Goal: Task Accomplishment & Management: Use online tool/utility

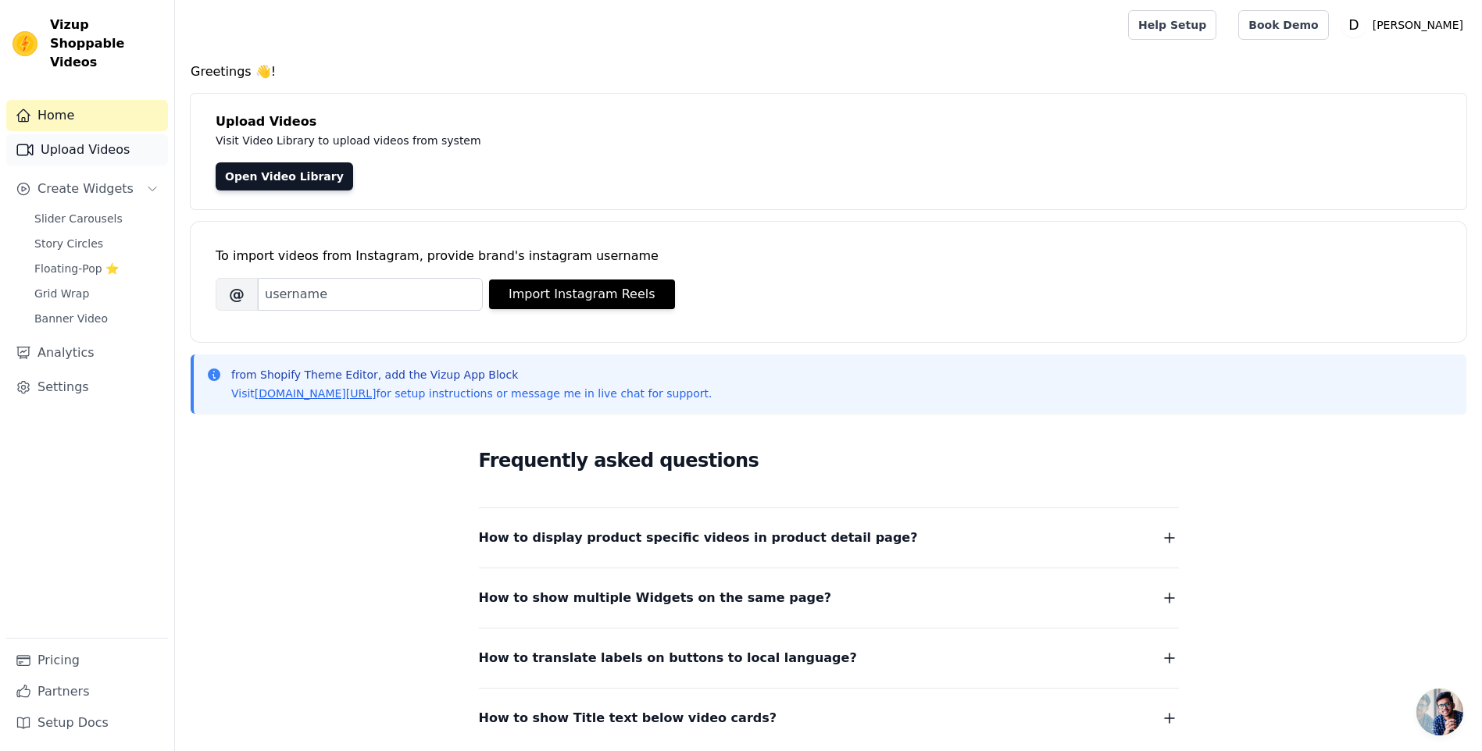
click at [87, 134] on link "Upload Videos" at bounding box center [87, 149] width 162 height 31
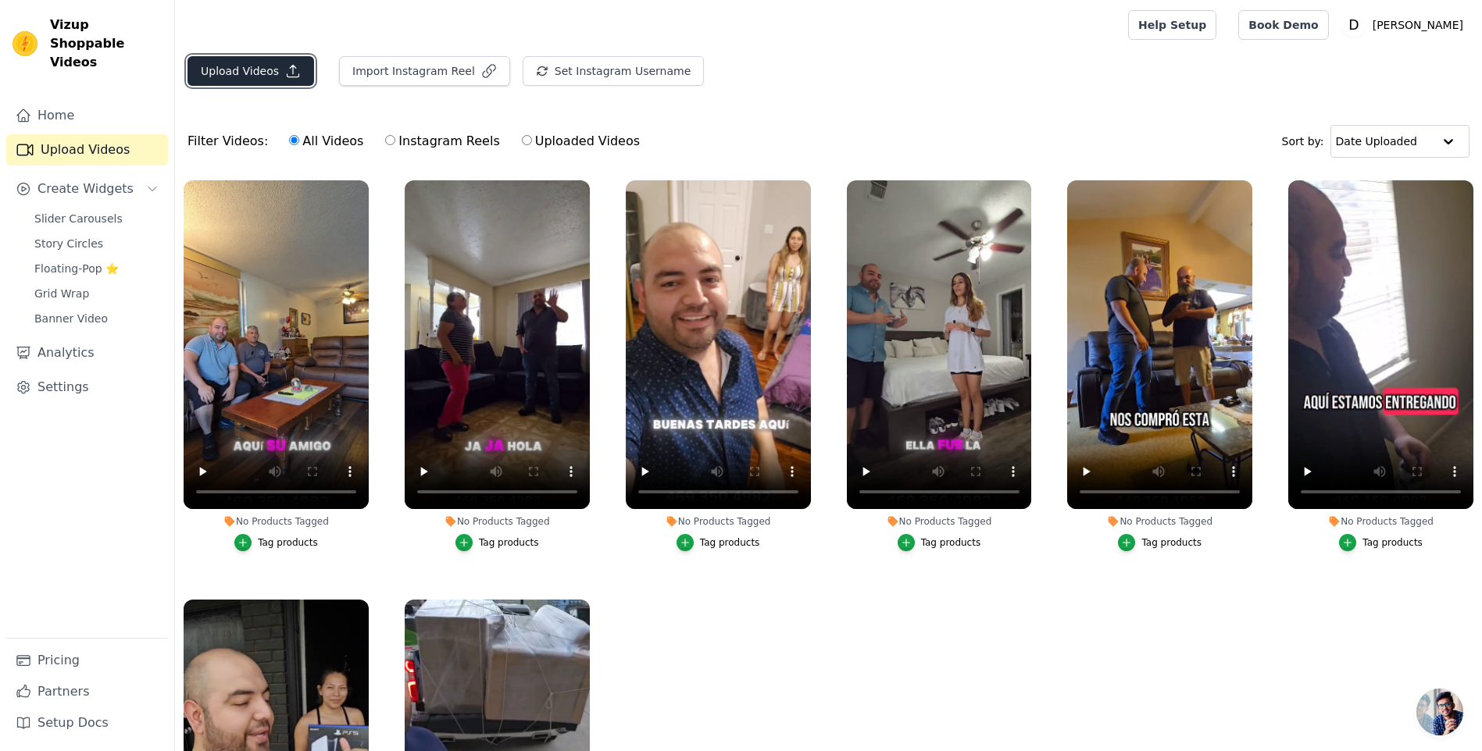
click at [216, 75] on button "Upload Videos" at bounding box center [250, 71] width 127 height 30
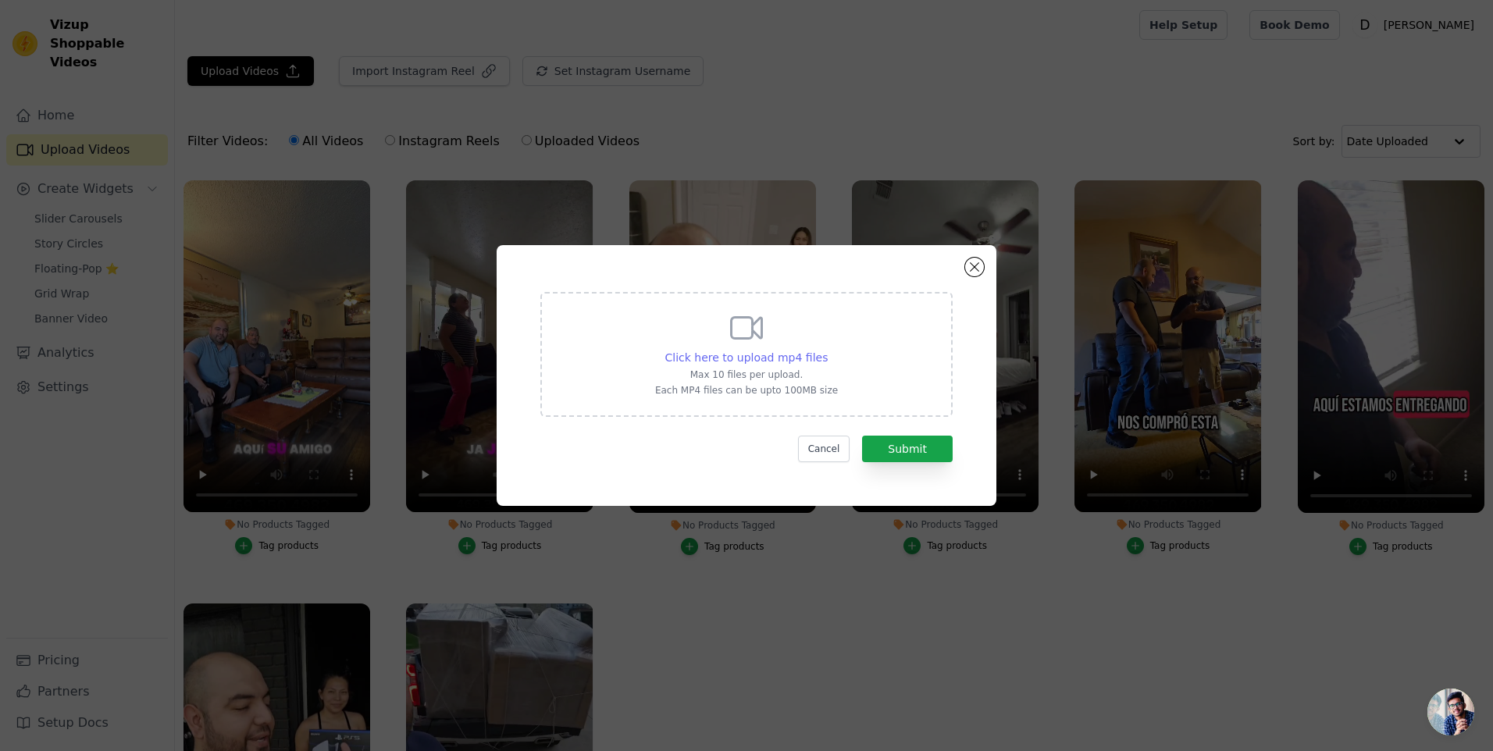
click at [732, 352] on span "Click here to upload mp4 files" at bounding box center [746, 357] width 163 height 12
click at [827, 350] on input "Click here to upload mp4 files Max 10 files per upload. Each MP4 files can be u…" at bounding box center [827, 349] width 1 height 1
type input "C:\fakepath\1.mp4"
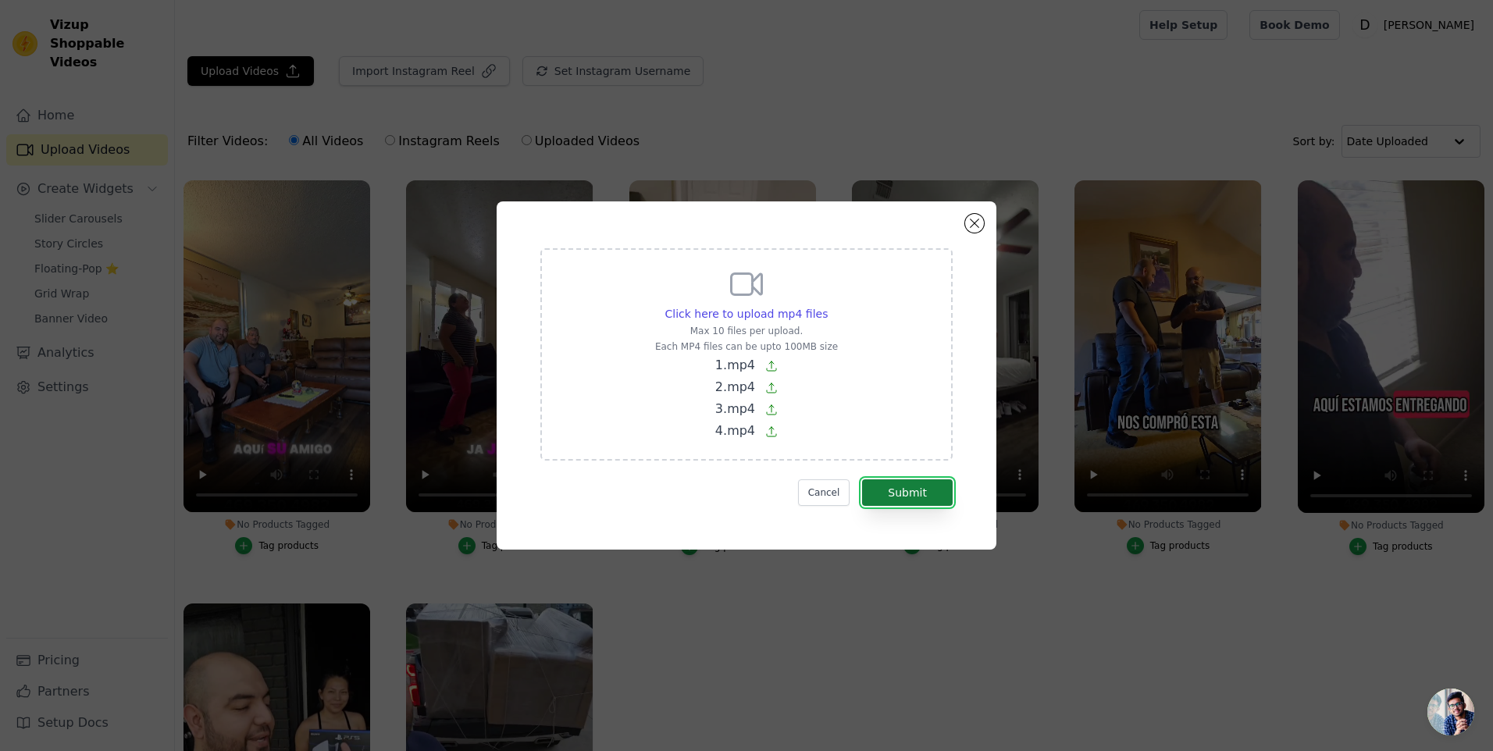
click at [904, 501] on button "Submit" at bounding box center [907, 493] width 91 height 27
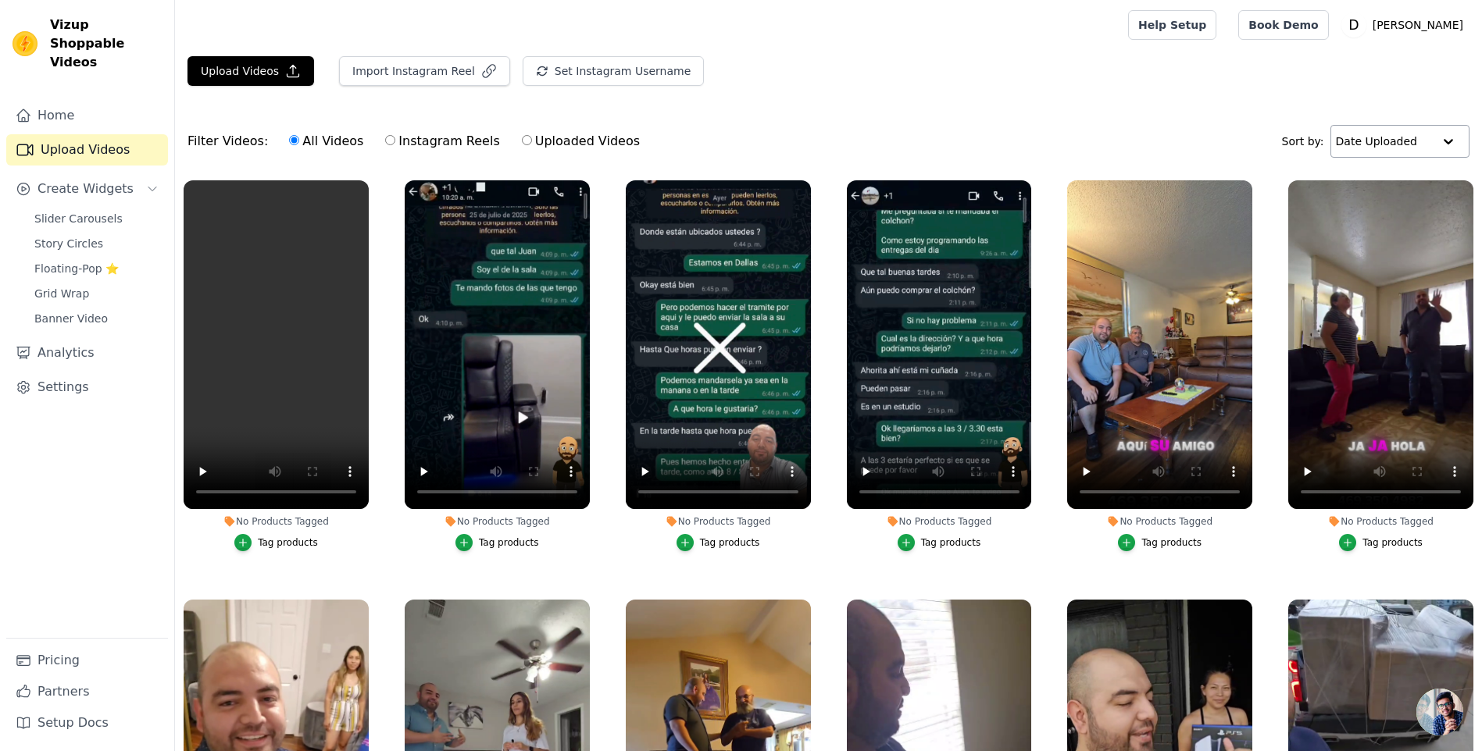
click at [1415, 134] on input "text" at bounding box center [1383, 141] width 97 height 31
click at [1174, 142] on div "Filter Videos: All Videos Instagram Reels Uploaded Videos Sort by: Date Uploaded" at bounding box center [828, 141] width 1307 height 61
drag, startPoint x: 330, startPoint y: 348, endPoint x: 387, endPoint y: 368, distance: 60.3
click at [387, 368] on ul "No Products Tagged Tag products No Products Tagged Tag products No Products Tag…" at bounding box center [828, 522] width 1307 height 701
drag, startPoint x: 272, startPoint y: 344, endPoint x: 351, endPoint y: 356, distance: 79.9
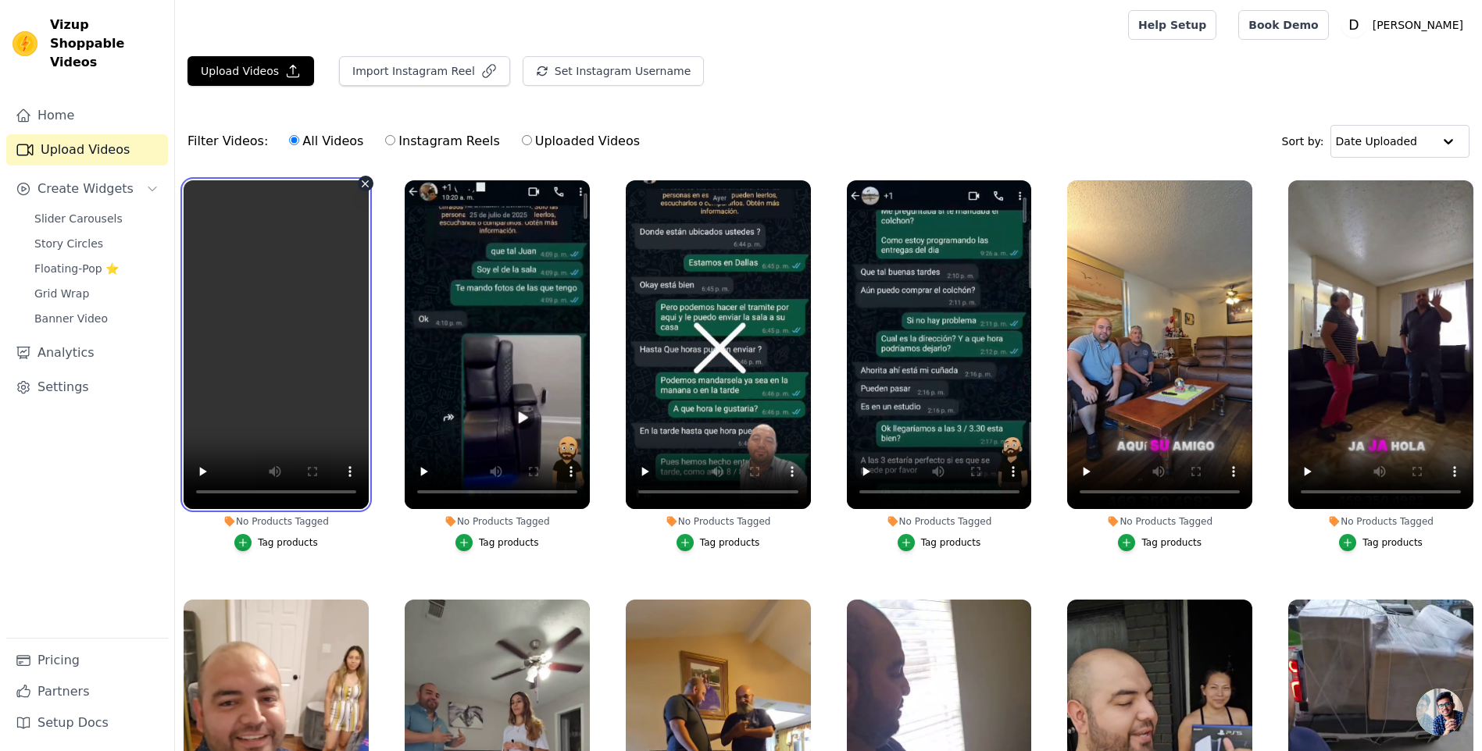
click at [351, 356] on video at bounding box center [276, 344] width 185 height 329
click at [1432, 136] on div "Date Uploaded" at bounding box center [1399, 141] width 139 height 33
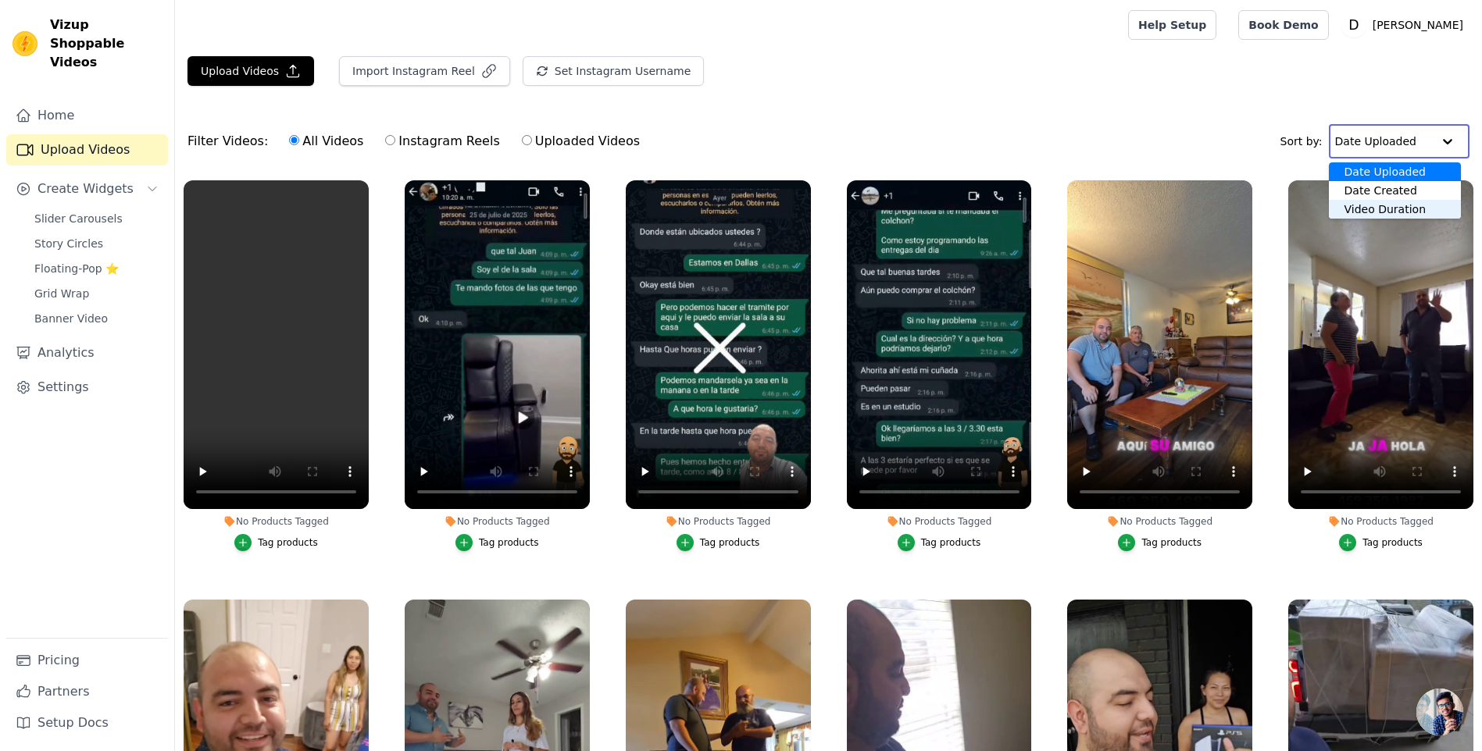
click at [1372, 206] on div "Video Duration" at bounding box center [1394, 209] width 132 height 19
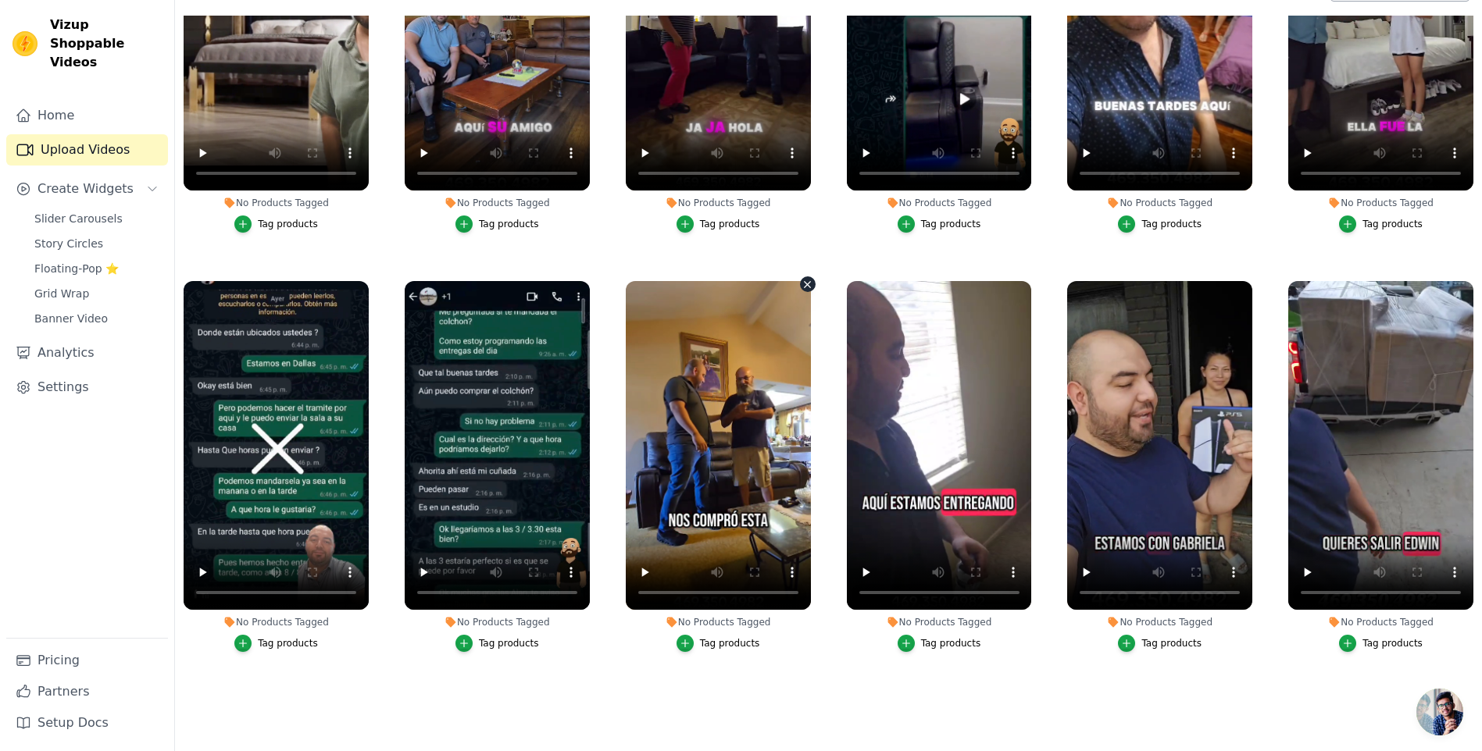
scroll to position [9, 0]
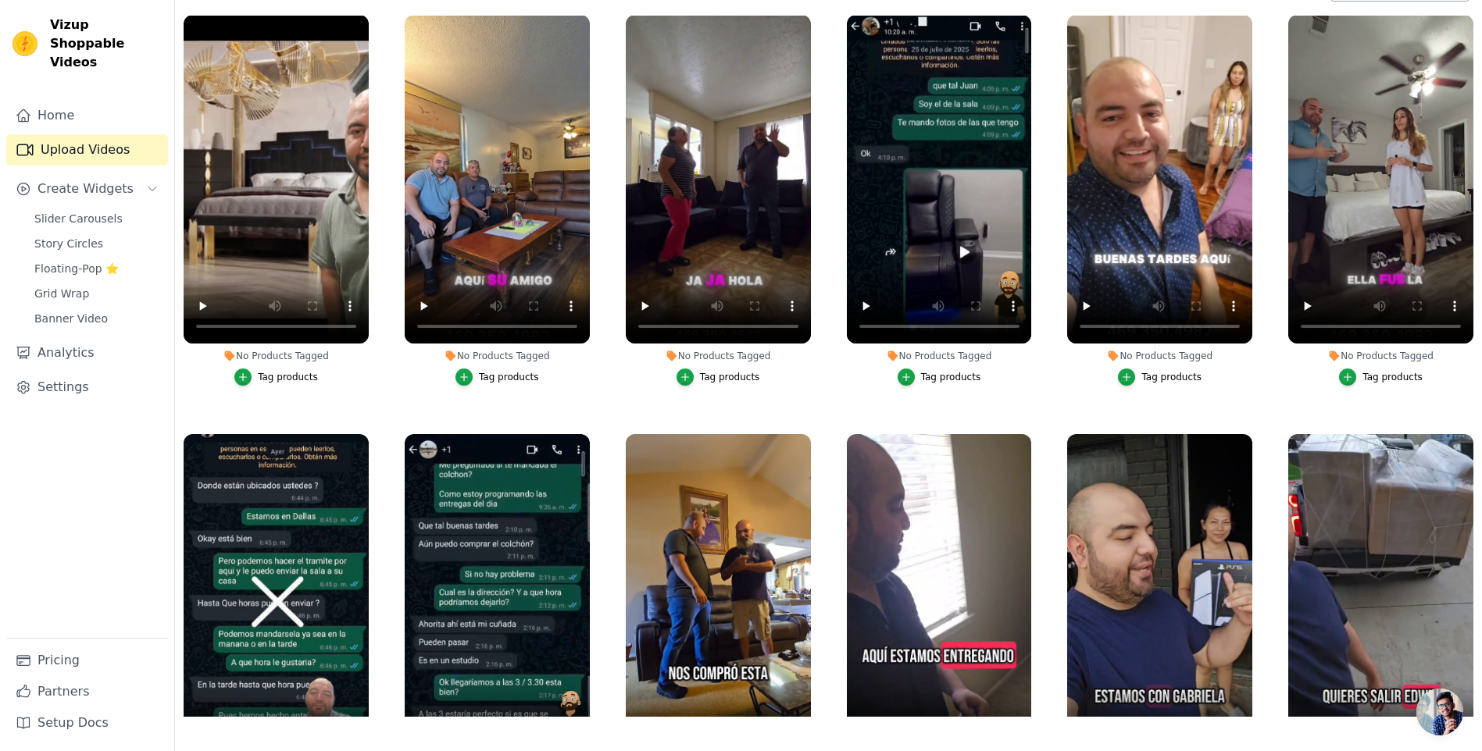
click at [508, 375] on div "Tag products" at bounding box center [509, 377] width 60 height 12
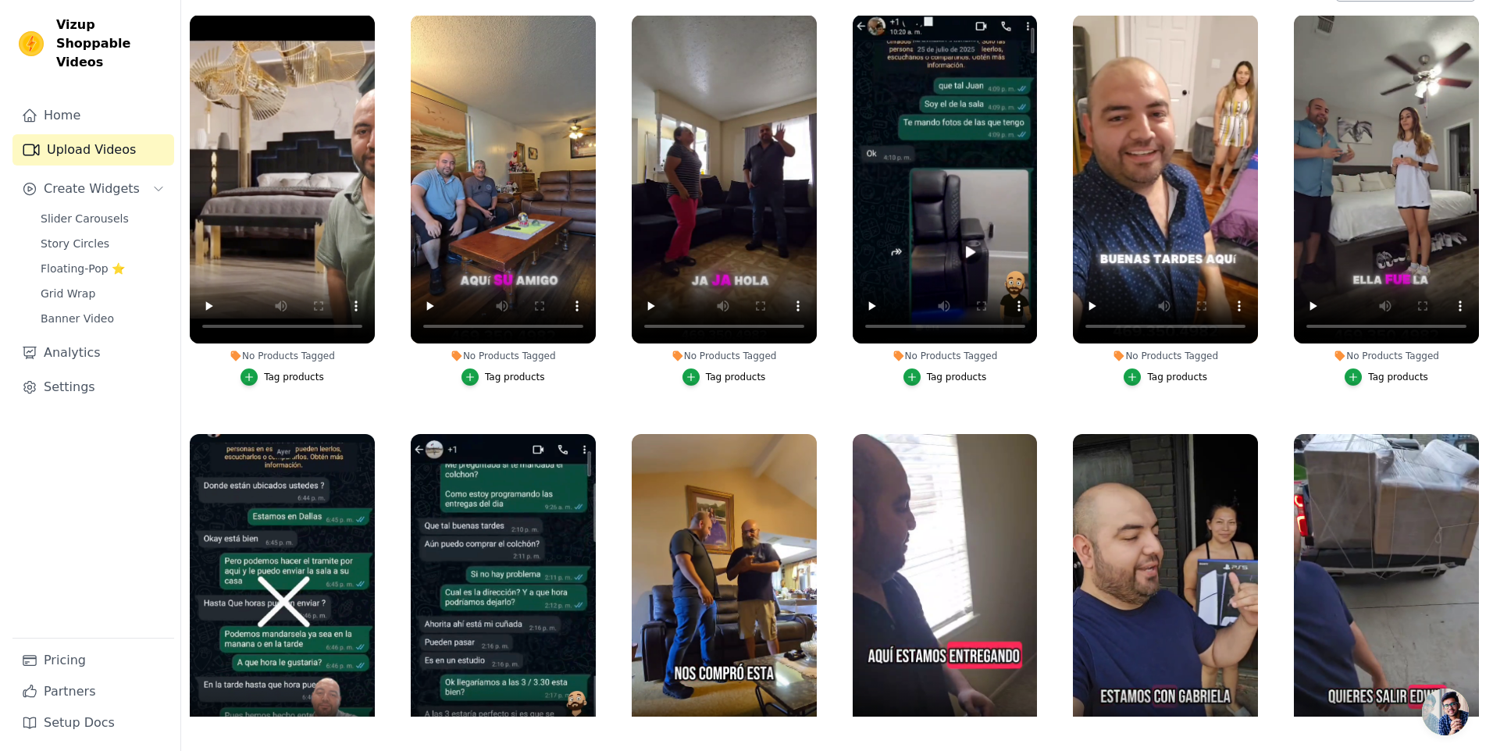
scroll to position [0, 0]
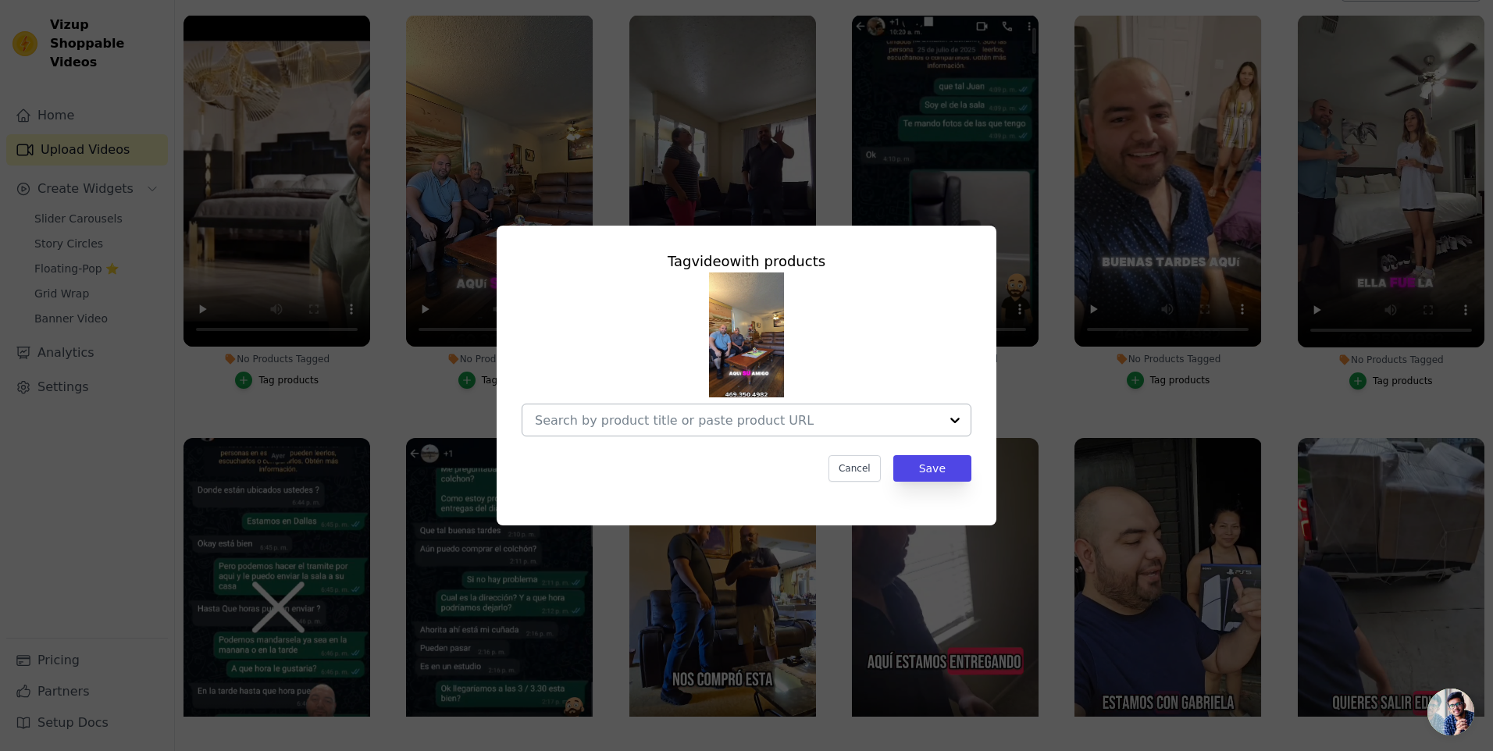
click at [743, 420] on input "No Products Tagged Tag video with products Cancel Save Tag products" at bounding box center [737, 420] width 405 height 15
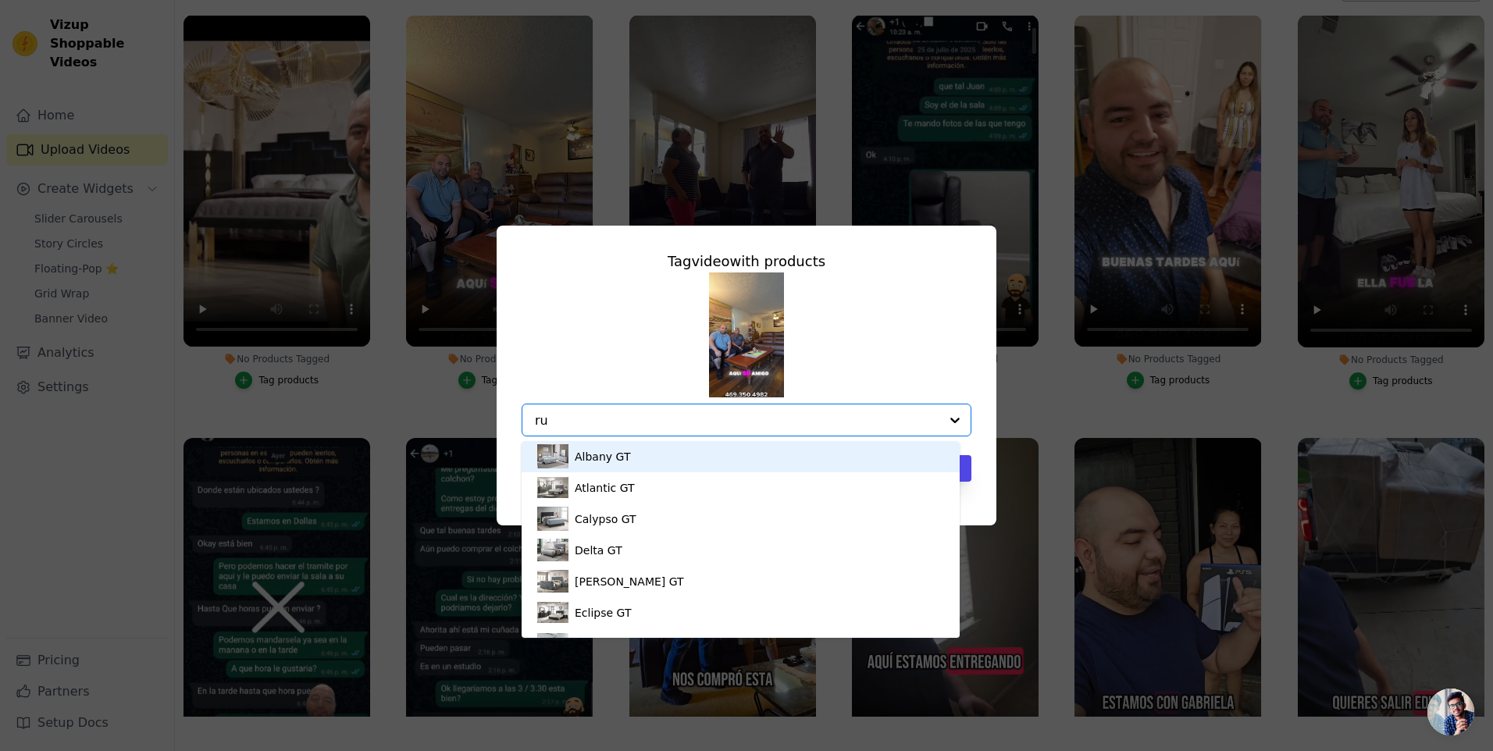
type input "rud"
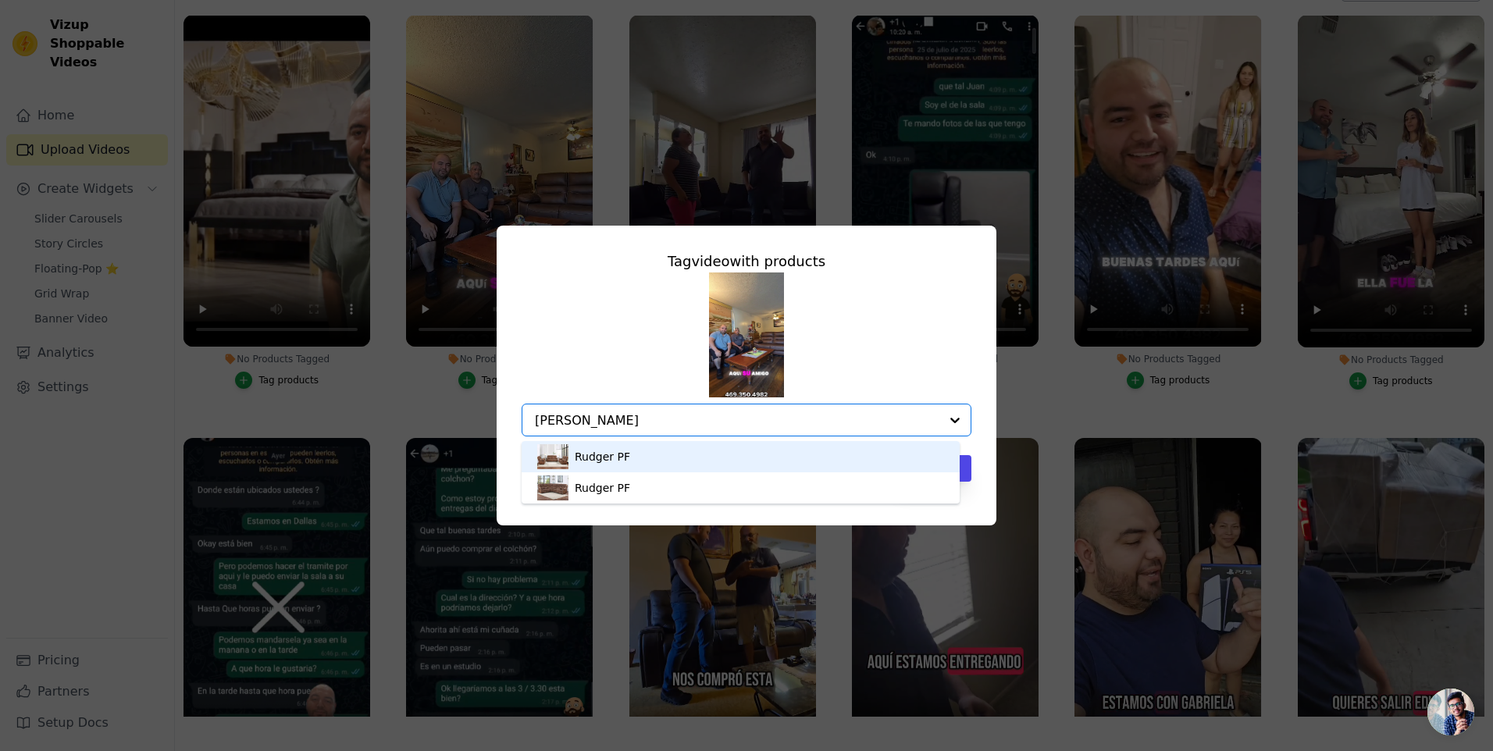
click at [632, 465] on div "Rudger PF" at bounding box center [740, 456] width 407 height 31
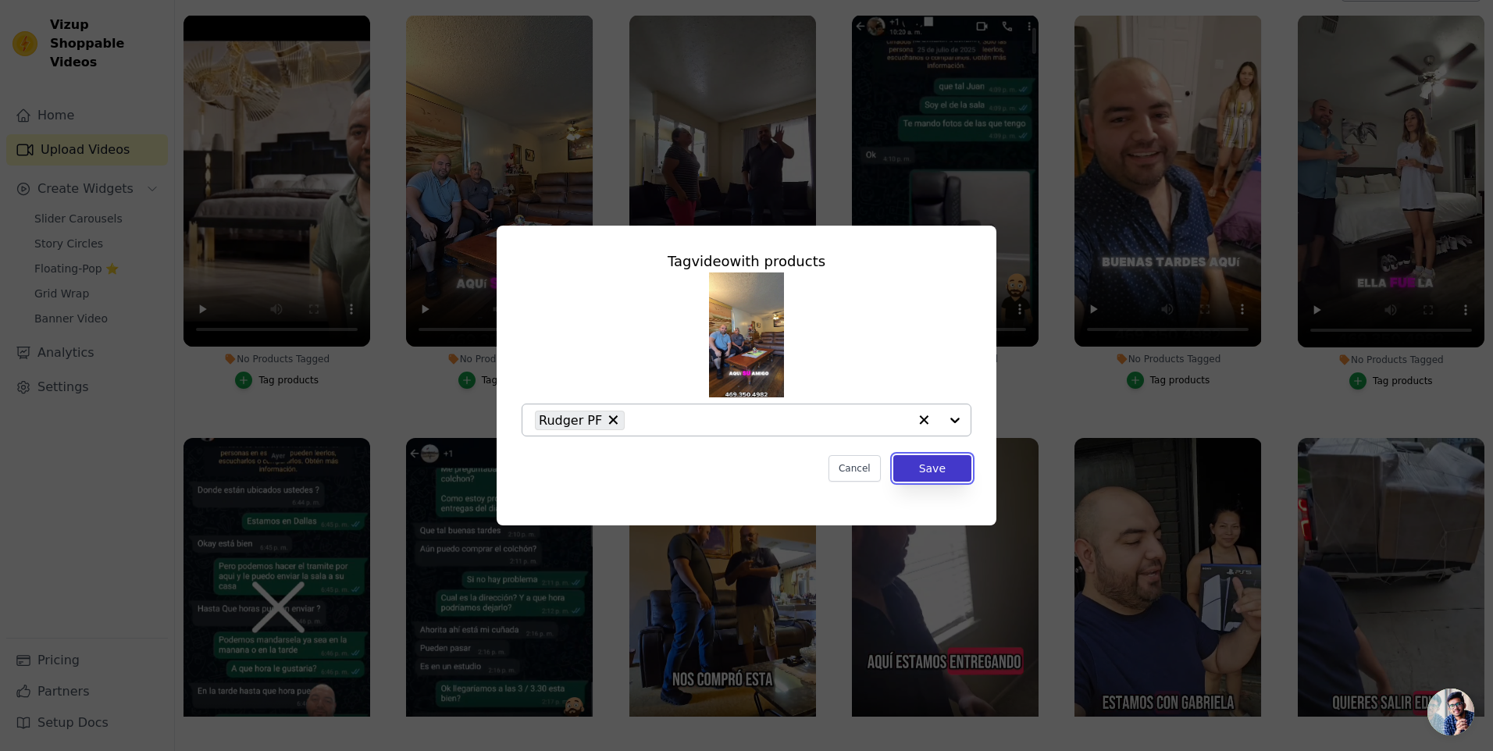
click at [937, 473] on button "Save" at bounding box center [932, 468] width 78 height 27
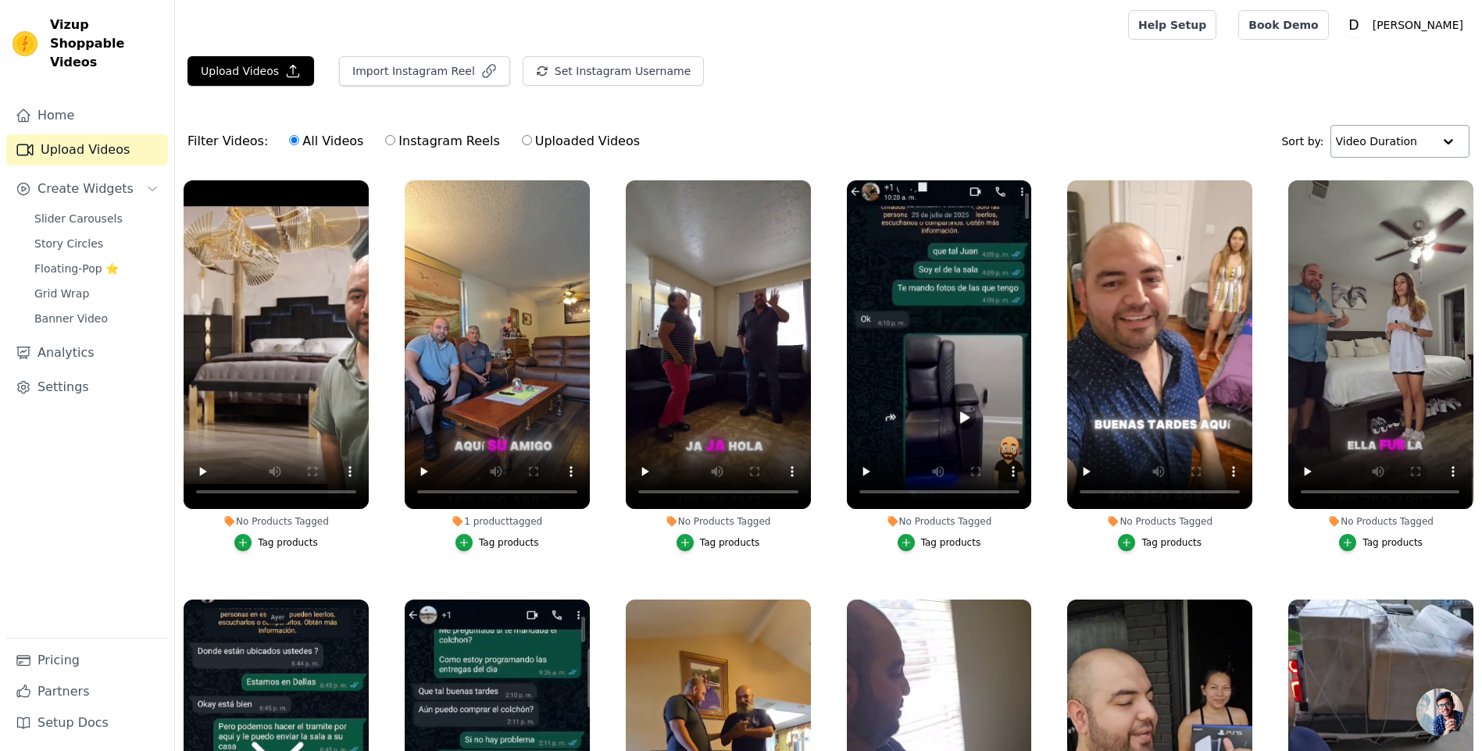
click at [490, 523] on div "1 product tagged" at bounding box center [497, 521] width 185 height 12
click at [491, 519] on div "1 product tagged" at bounding box center [497, 521] width 185 height 12
click at [519, 518] on div "1 product tagged" at bounding box center [497, 521] width 185 height 12
click at [557, 550] on label "1 product tagged Tag products" at bounding box center [497, 369] width 187 height 379
click at [499, 544] on div "Tag products" at bounding box center [509, 543] width 60 height 12
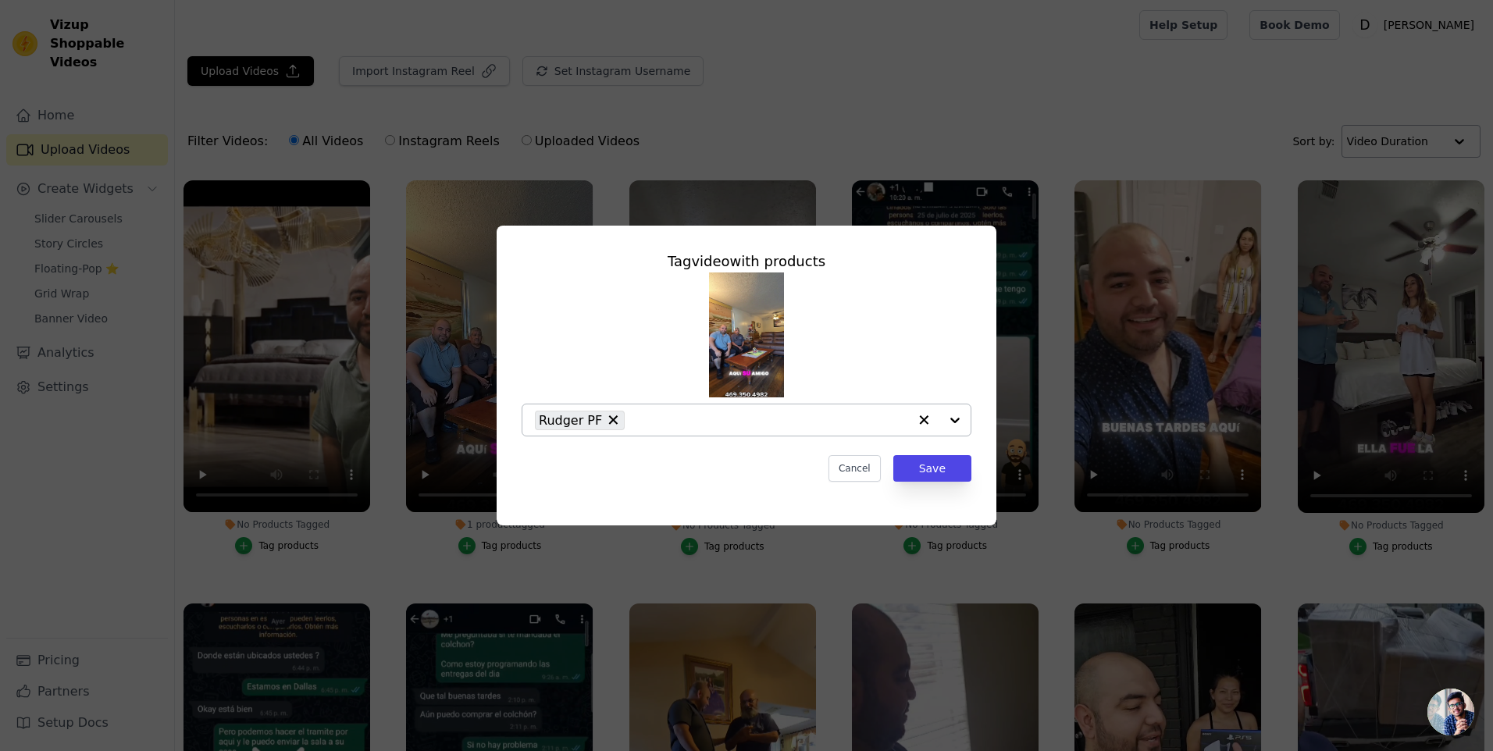
click at [924, 425] on icon "button" at bounding box center [924, 420] width 16 height 16
click at [925, 468] on button "Save" at bounding box center [932, 468] width 78 height 27
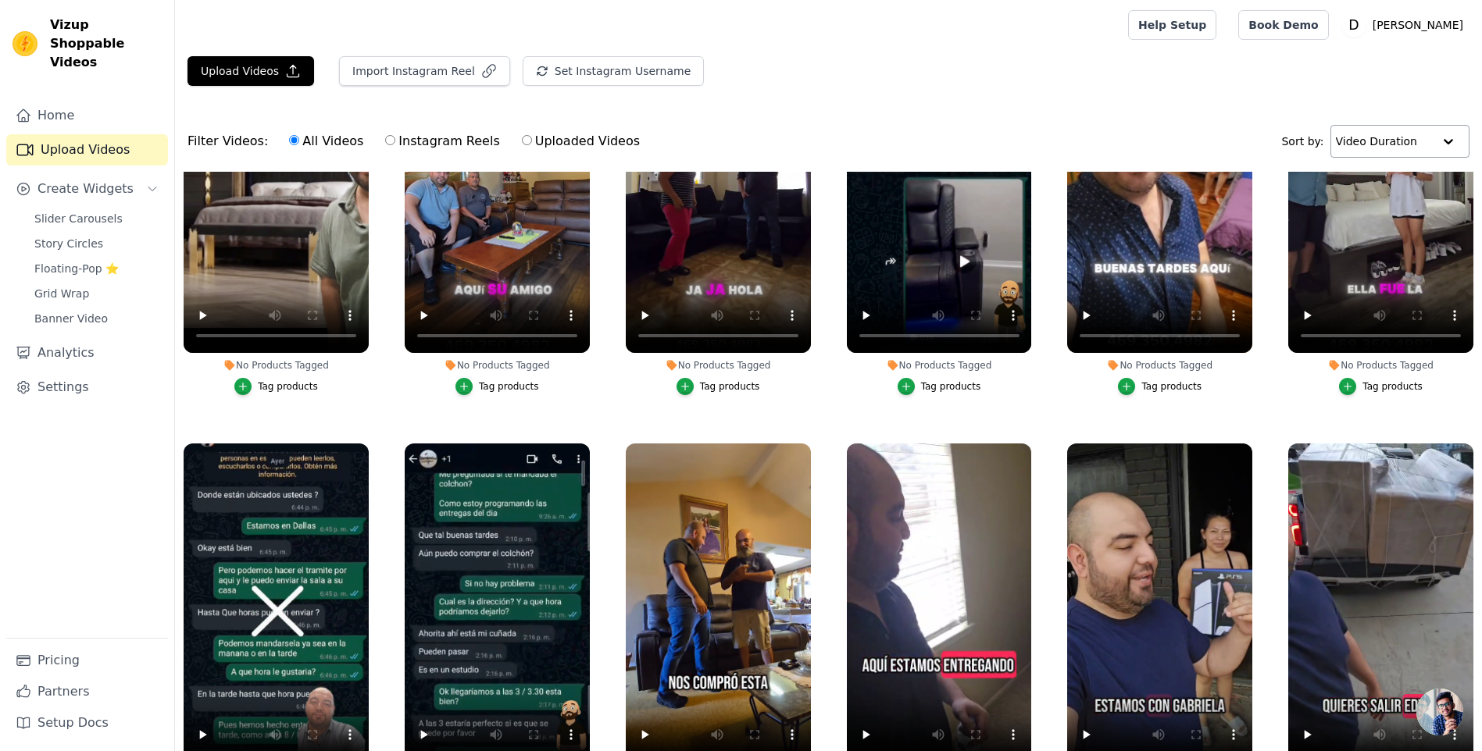
scroll to position [166, 0]
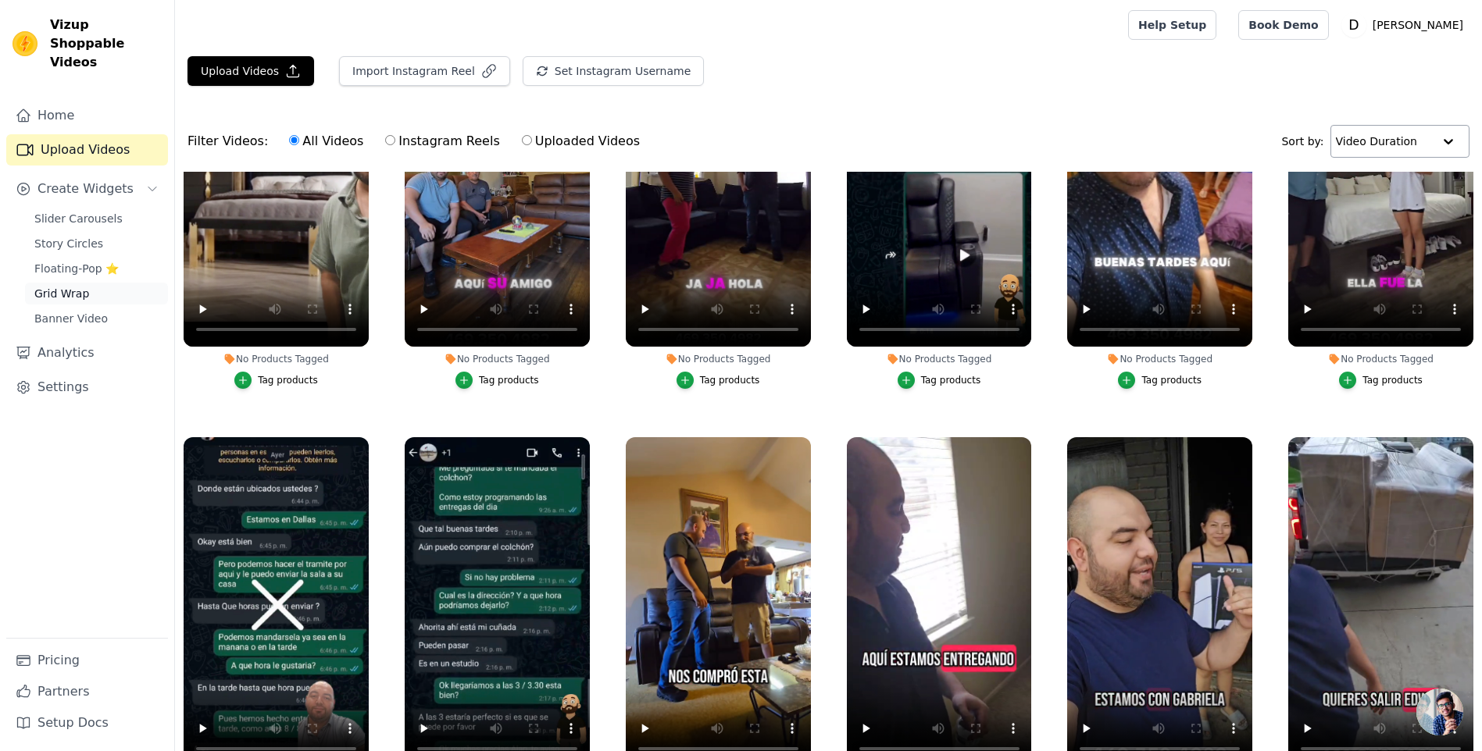
click at [75, 286] on span "Grid Wrap" at bounding box center [61, 294] width 55 height 16
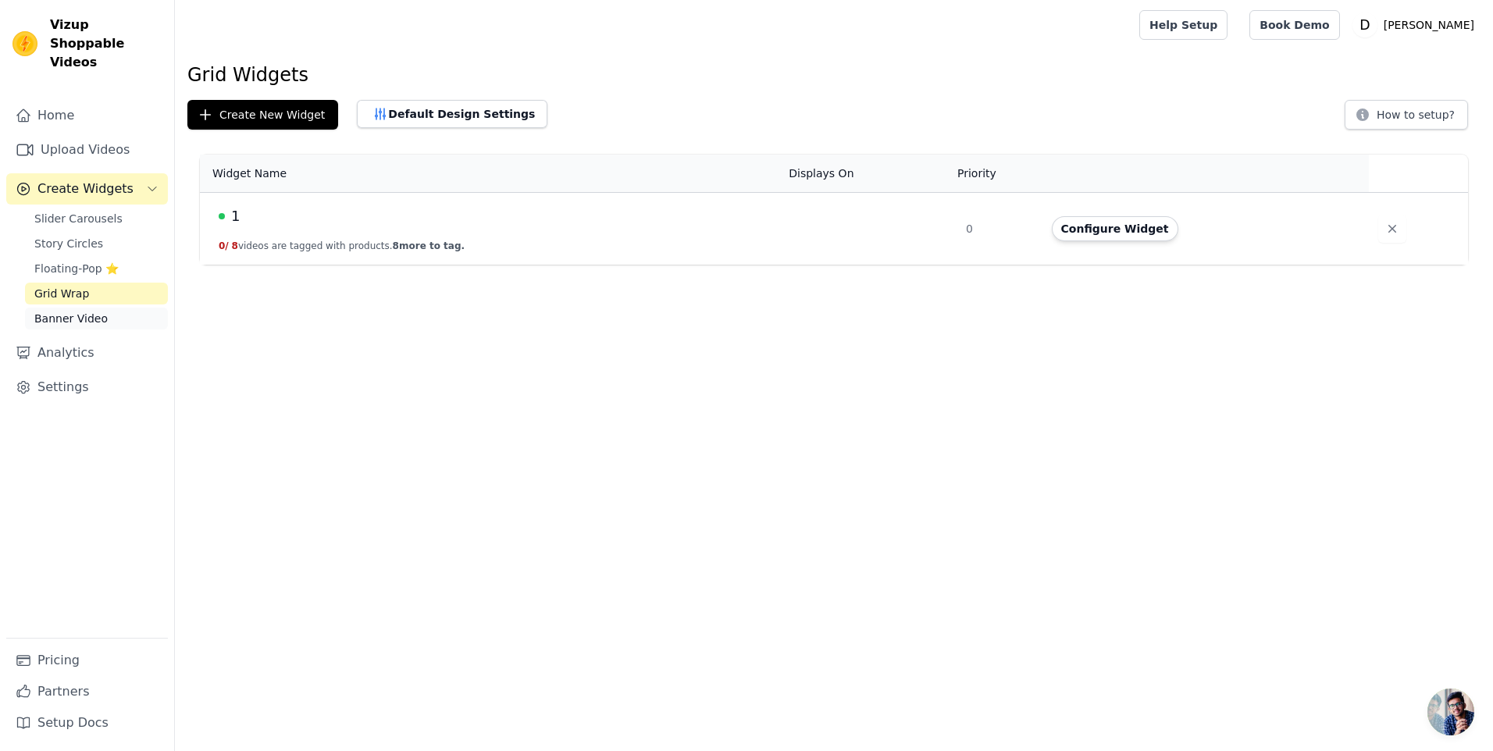
click at [65, 311] on span "Banner Video" at bounding box center [70, 319] width 73 height 16
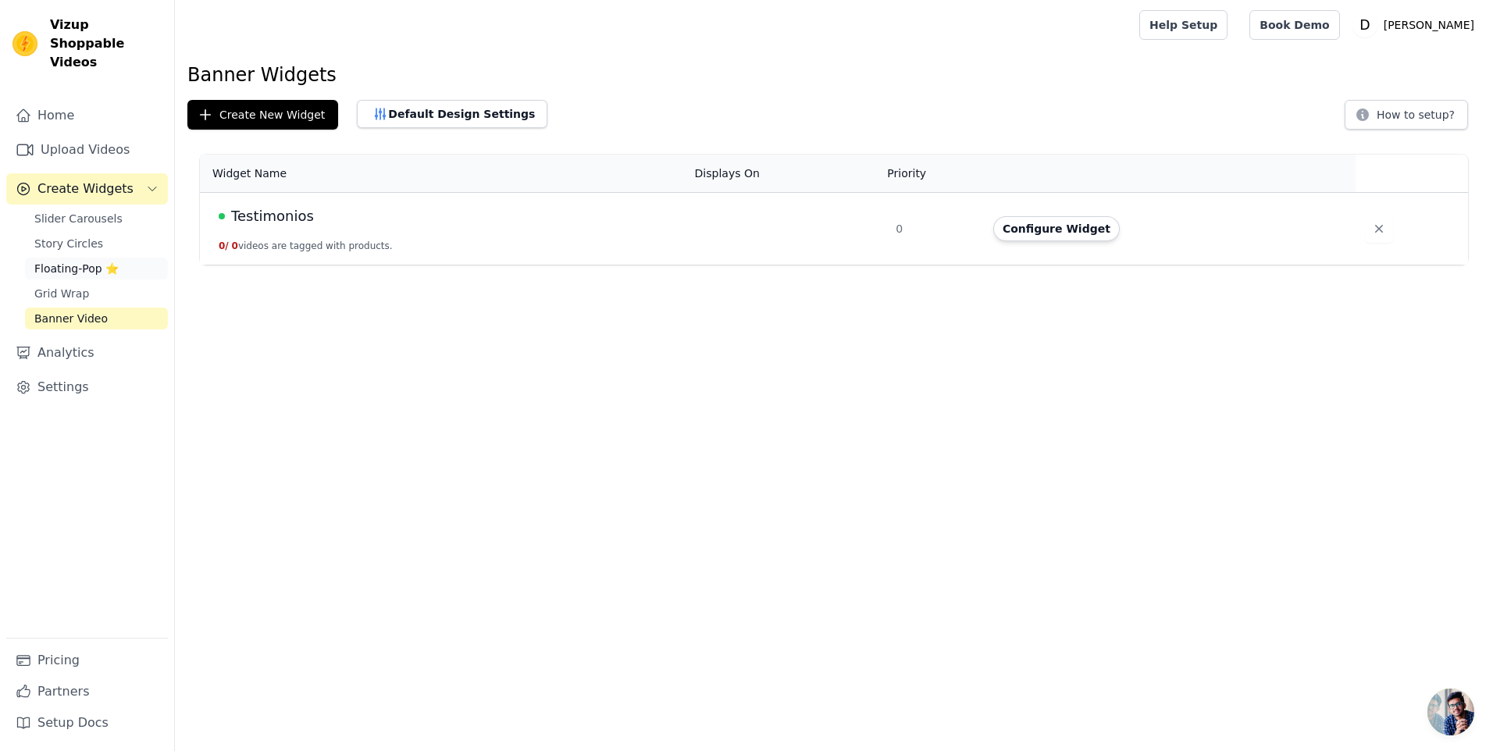
click at [84, 261] on span "Floating-Pop ⭐" at bounding box center [76, 269] width 84 height 16
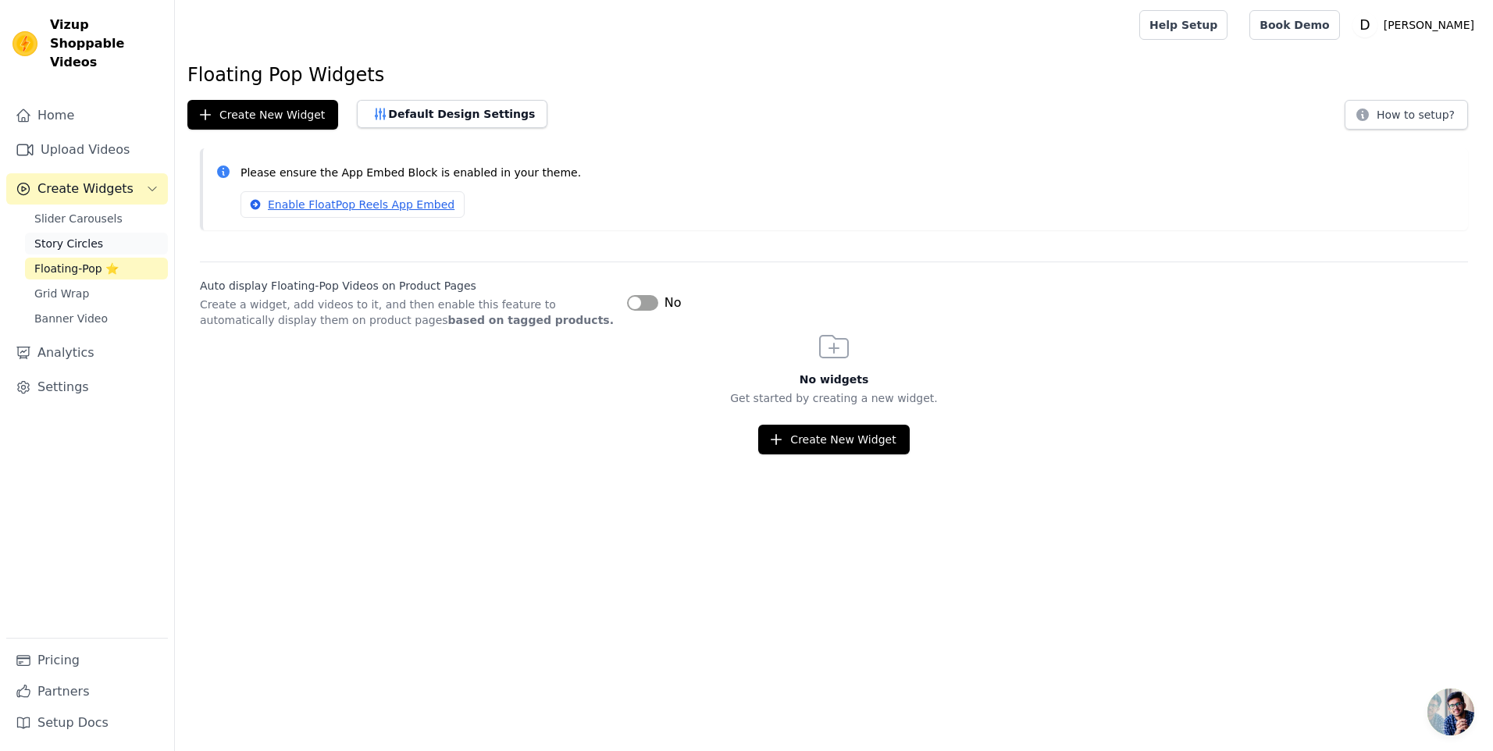
click at [72, 236] on span "Story Circles" at bounding box center [68, 244] width 69 height 16
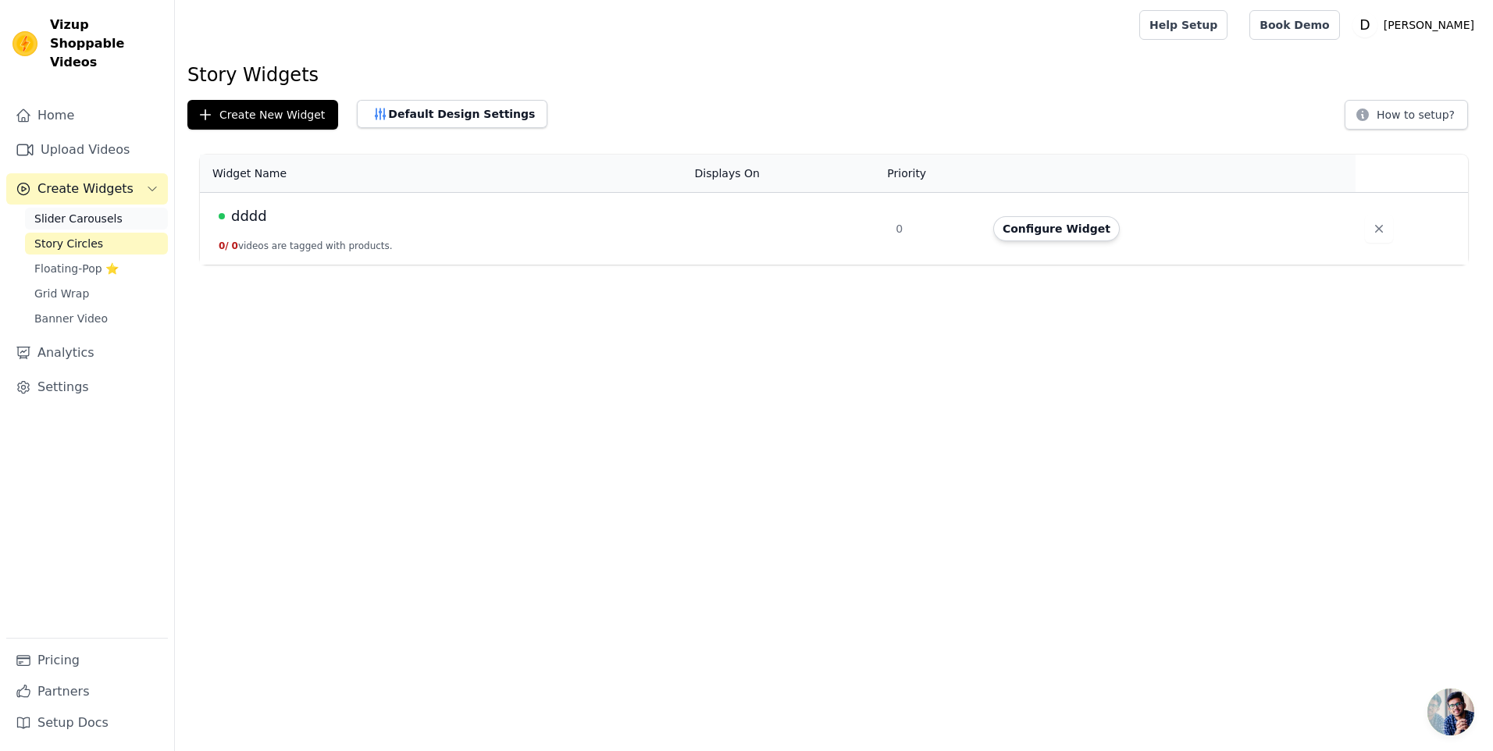
click at [83, 211] on span "Slider Carousels" at bounding box center [78, 219] width 88 height 16
click at [77, 286] on span "Grid Wrap" at bounding box center [61, 294] width 55 height 16
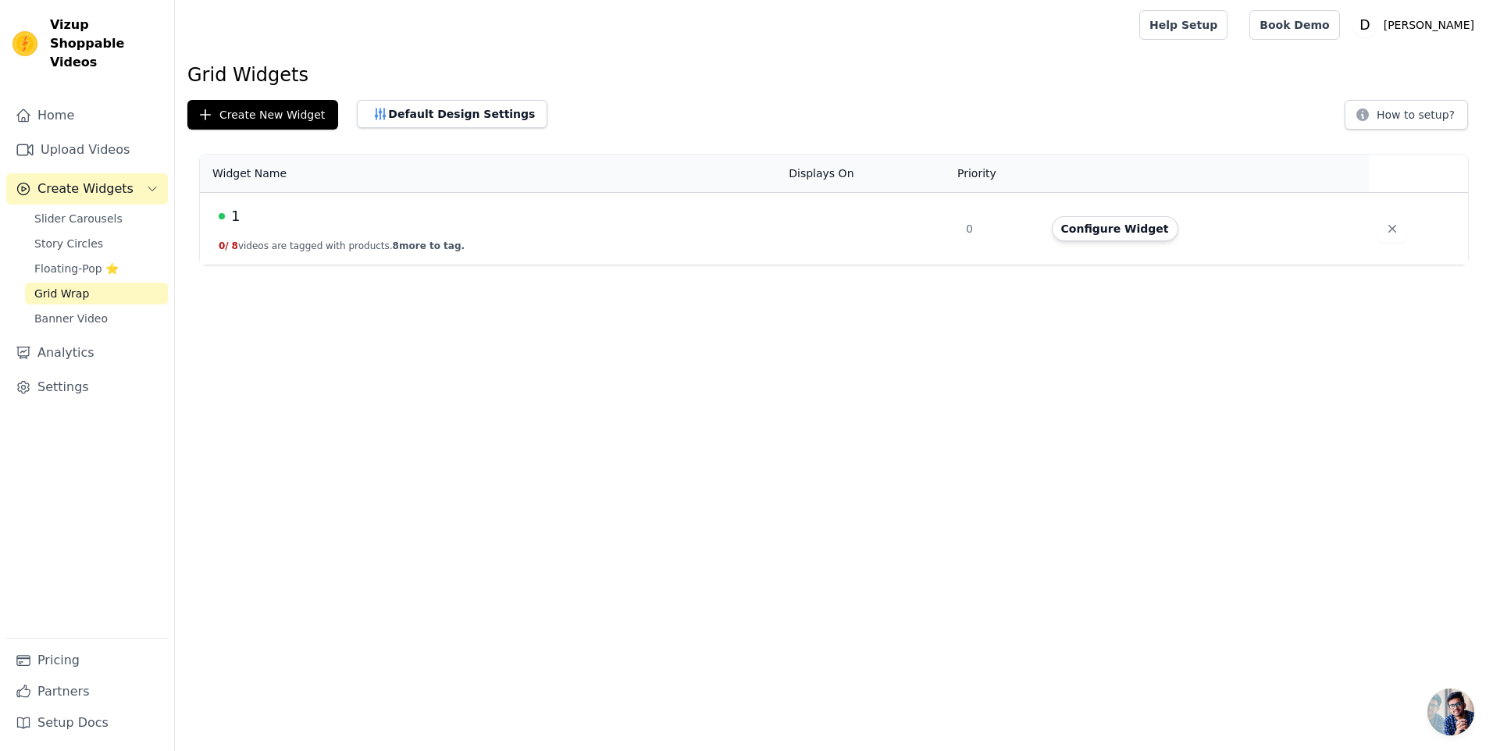
click at [337, 250] on button "0 / 8 videos are tagged with products. 8 more to tag." at bounding box center [342, 246] width 246 height 12
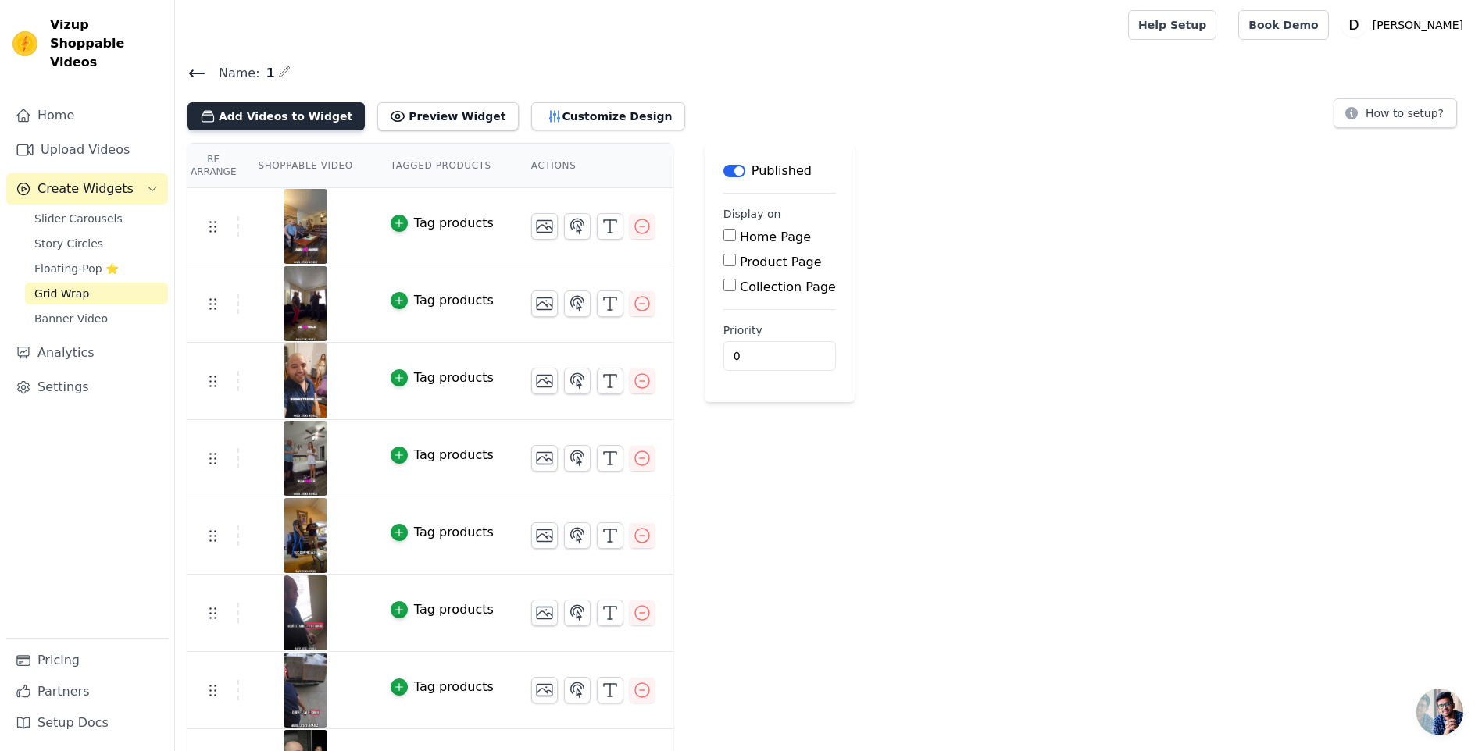
click at [315, 121] on button "Add Videos to Widget" at bounding box center [275, 116] width 177 height 28
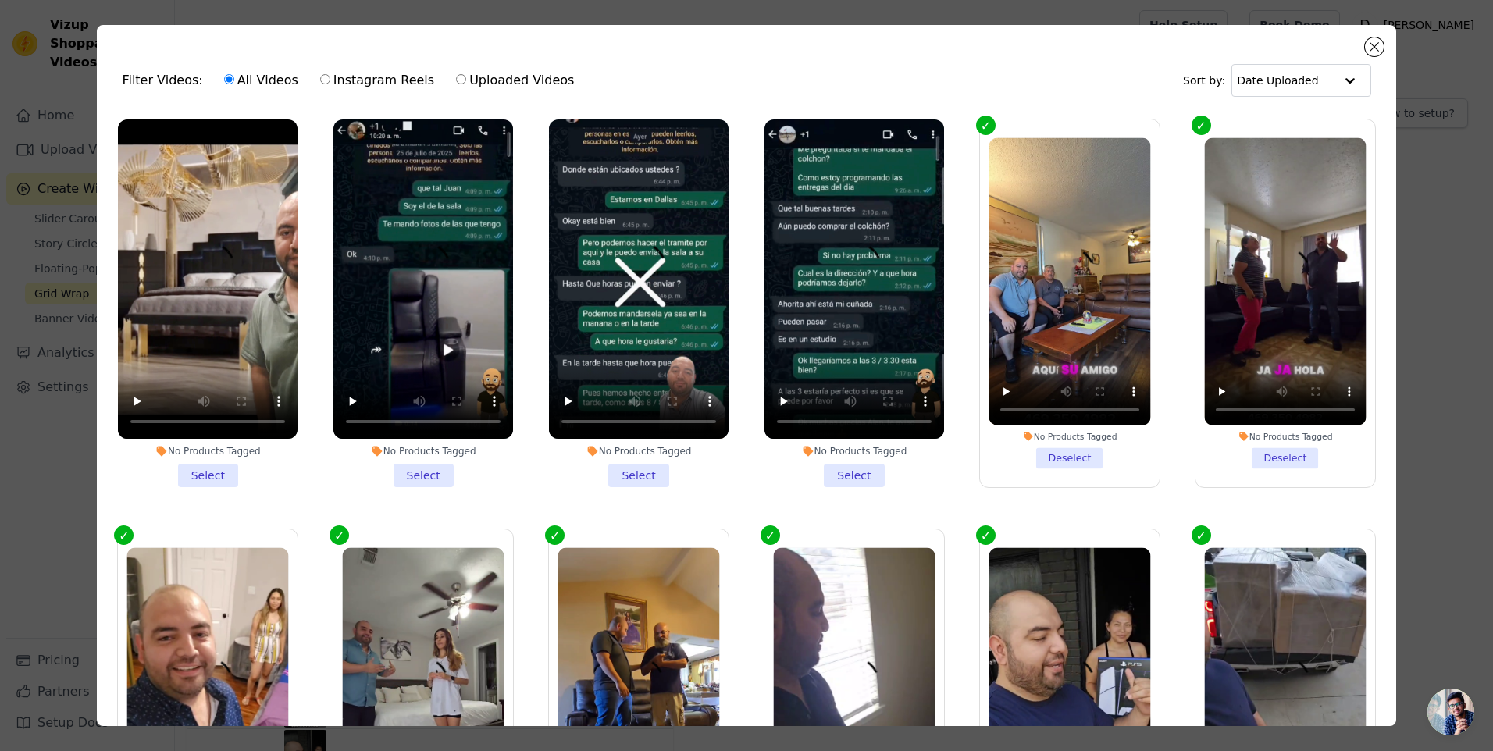
click at [859, 472] on li "No Products Tagged Select" at bounding box center [855, 303] width 180 height 368
click at [0, 0] on input "No Products Tagged Select" at bounding box center [0, 0] width 0 height 0
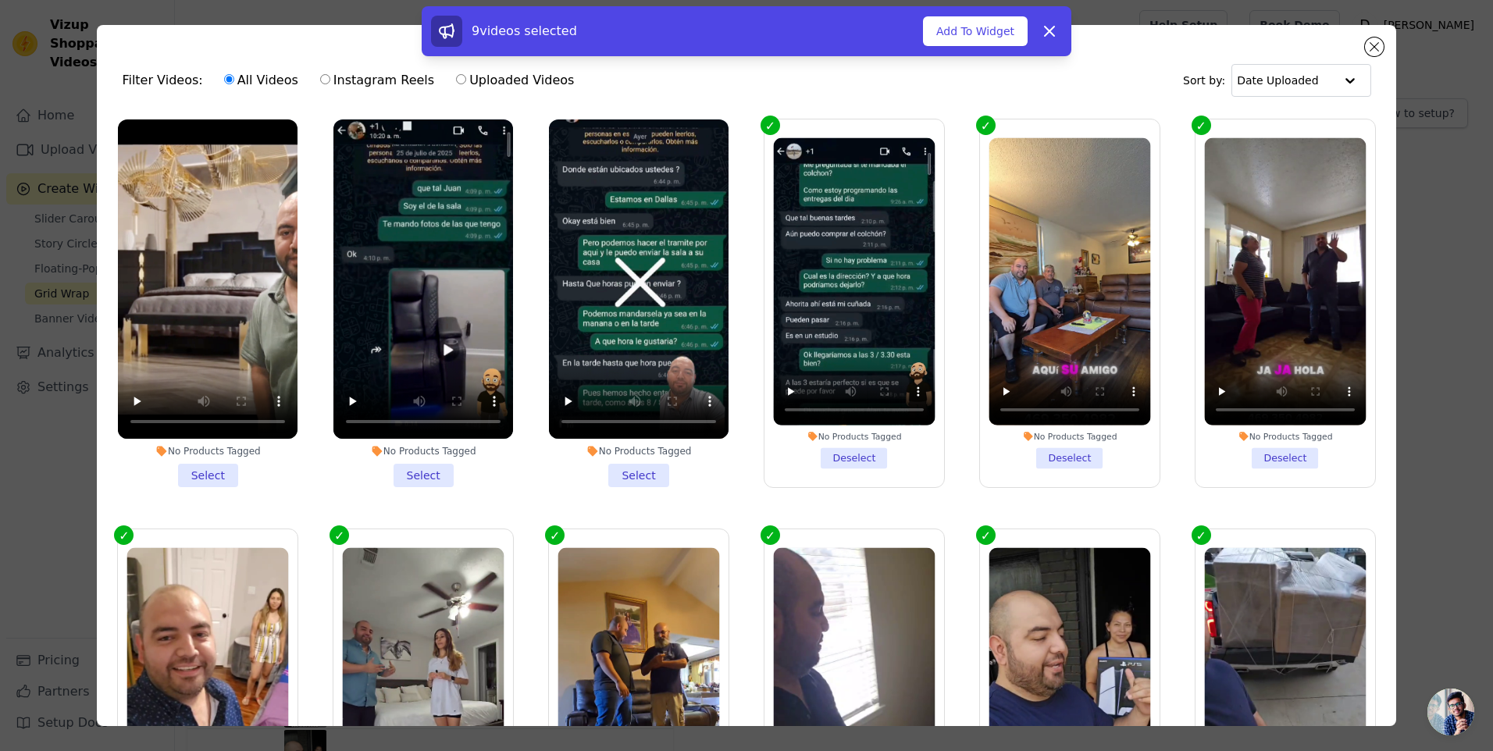
click at [632, 476] on li "No Products Tagged Select" at bounding box center [639, 303] width 180 height 368
click at [0, 0] on input "No Products Tagged Select" at bounding box center [0, 0] width 0 height 0
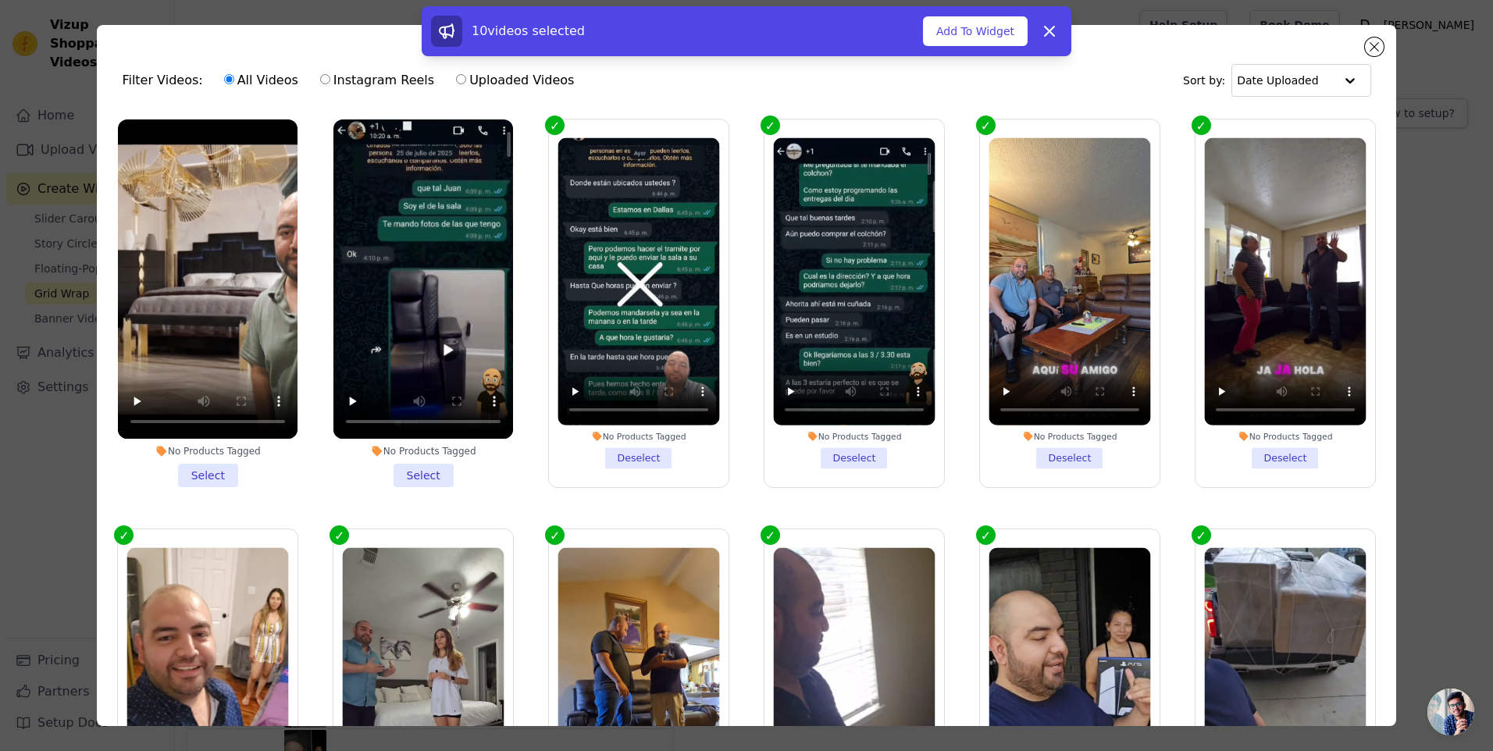
click at [411, 462] on li "No Products Tagged Select" at bounding box center [423, 303] width 180 height 368
click at [0, 0] on input "No Products Tagged Select" at bounding box center [0, 0] width 0 height 0
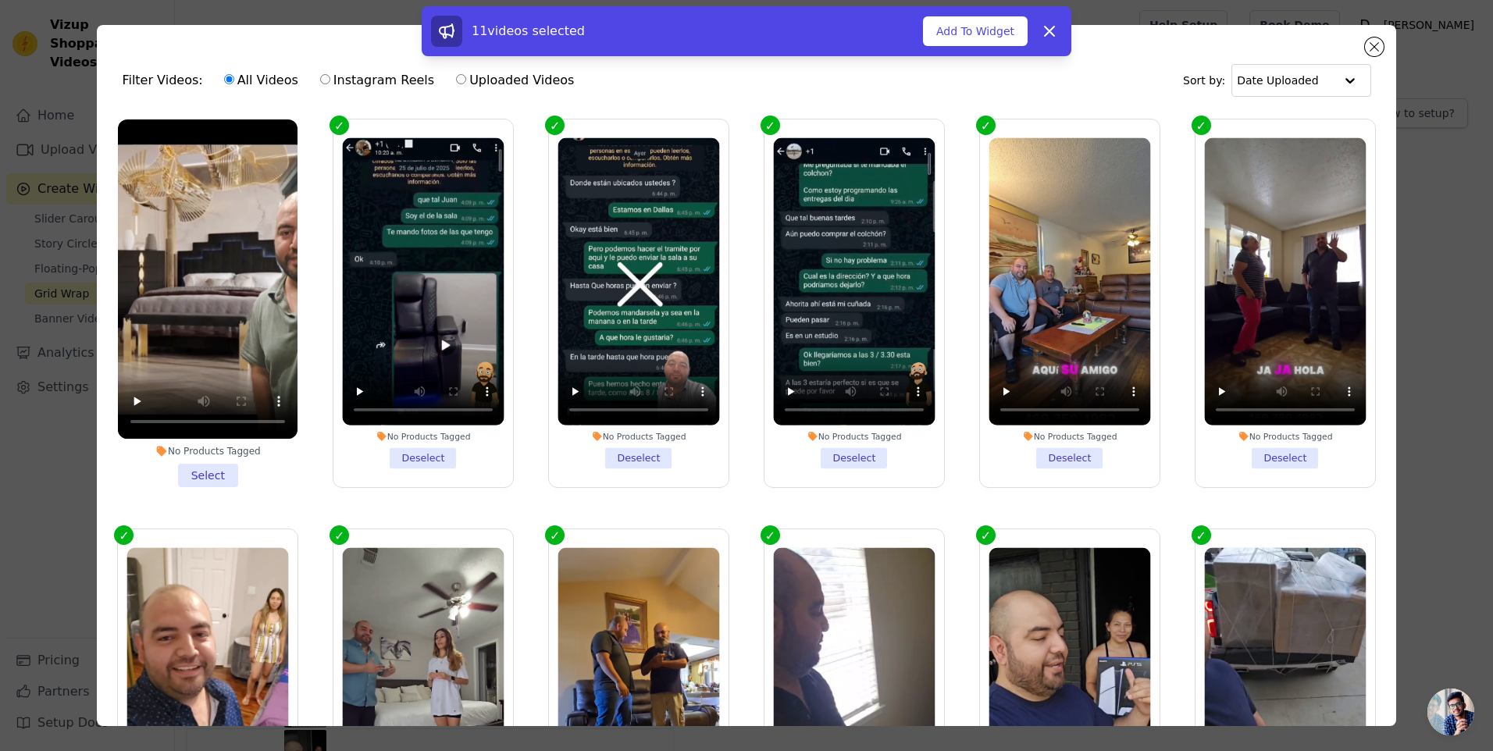
click at [227, 465] on li "No Products Tagged Select" at bounding box center [208, 303] width 180 height 368
click at [0, 0] on input "No Products Tagged Select" at bounding box center [0, 0] width 0 height 0
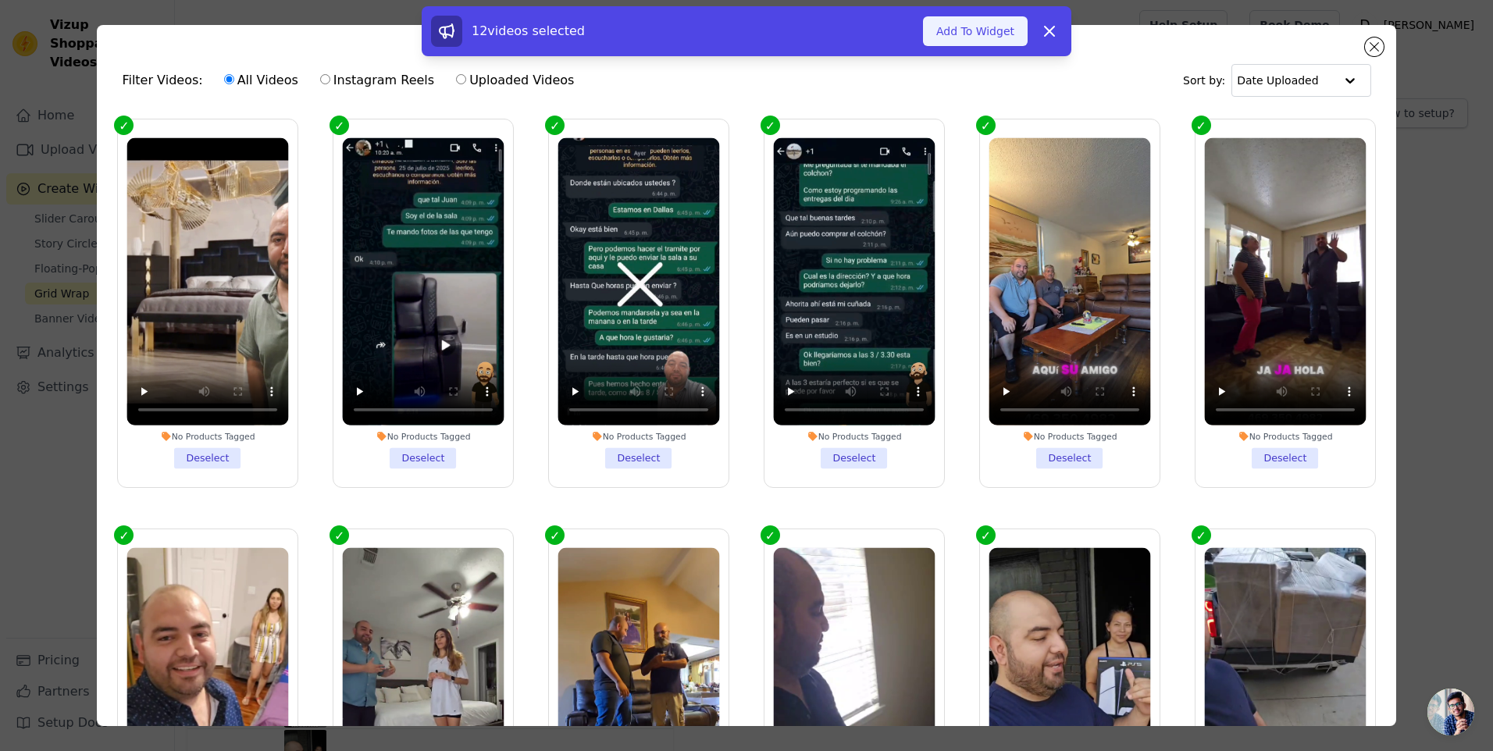
click at [961, 37] on button "Add To Widget" at bounding box center [975, 31] width 105 height 30
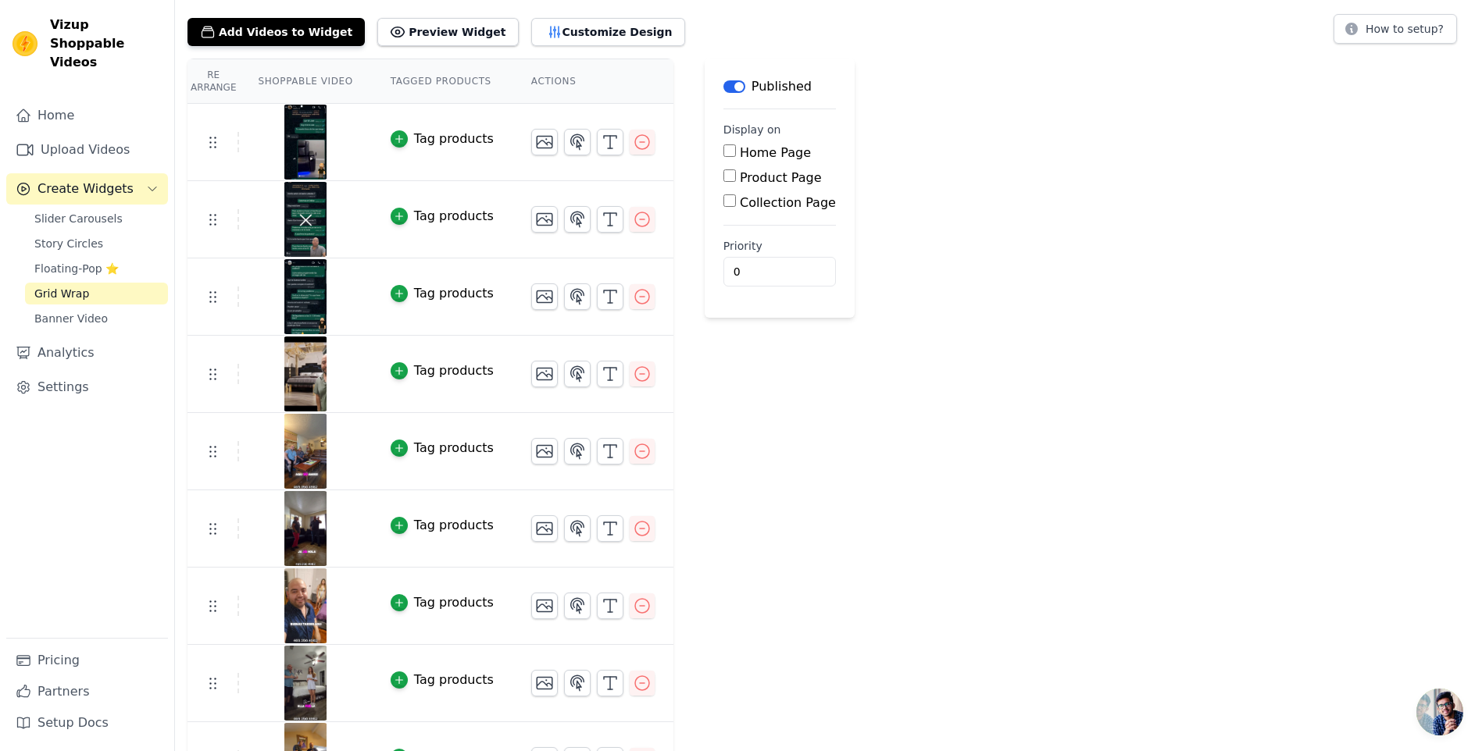
scroll to position [52, 0]
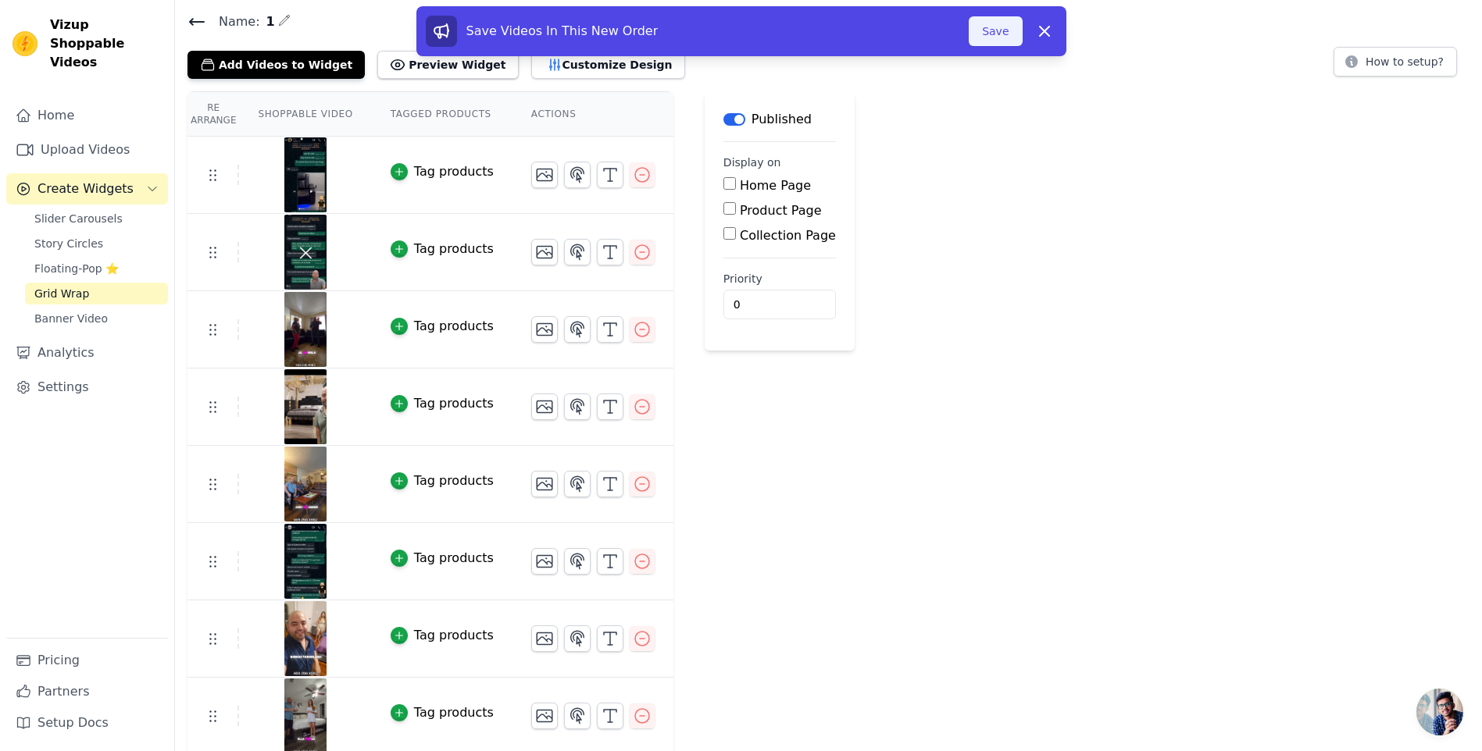
click at [997, 36] on button "Save" at bounding box center [994, 31] width 53 height 30
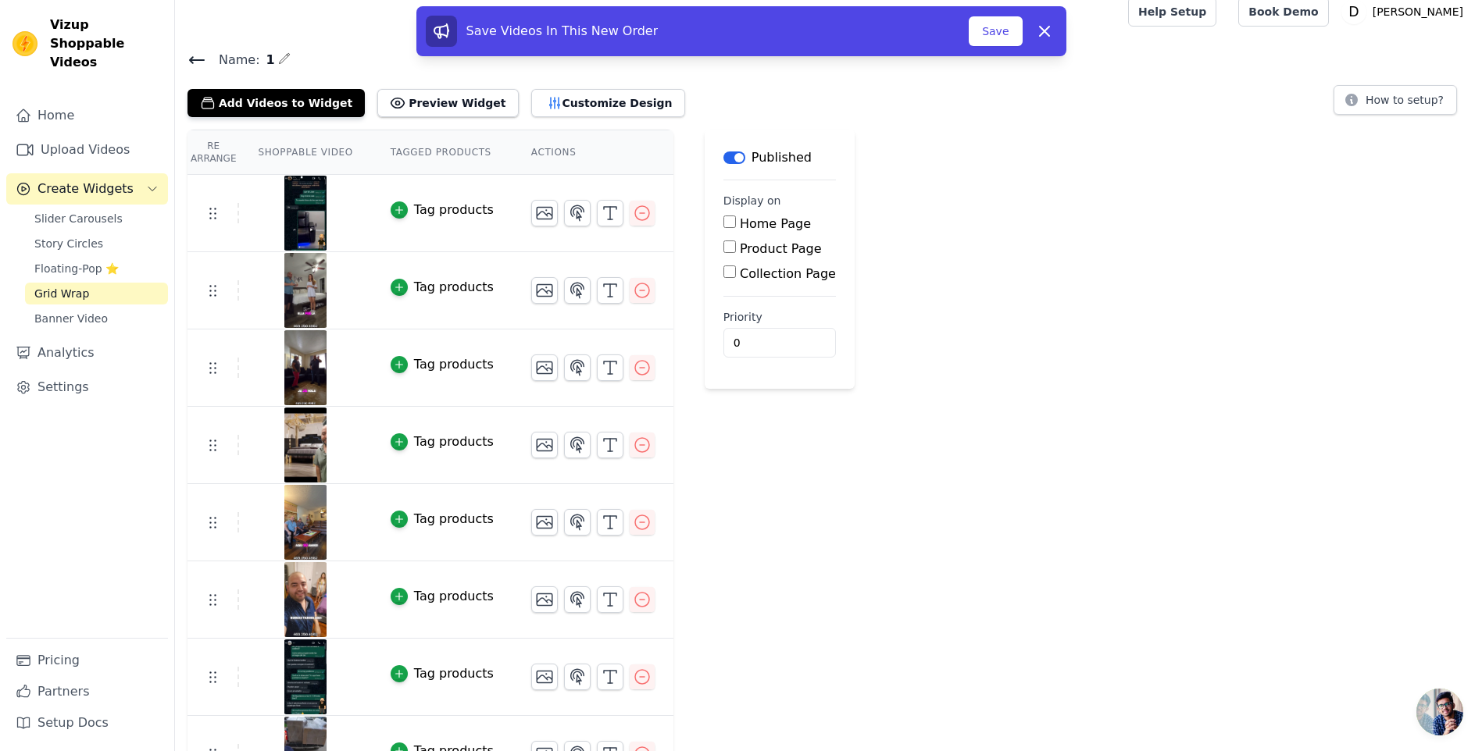
scroll to position [0, 0]
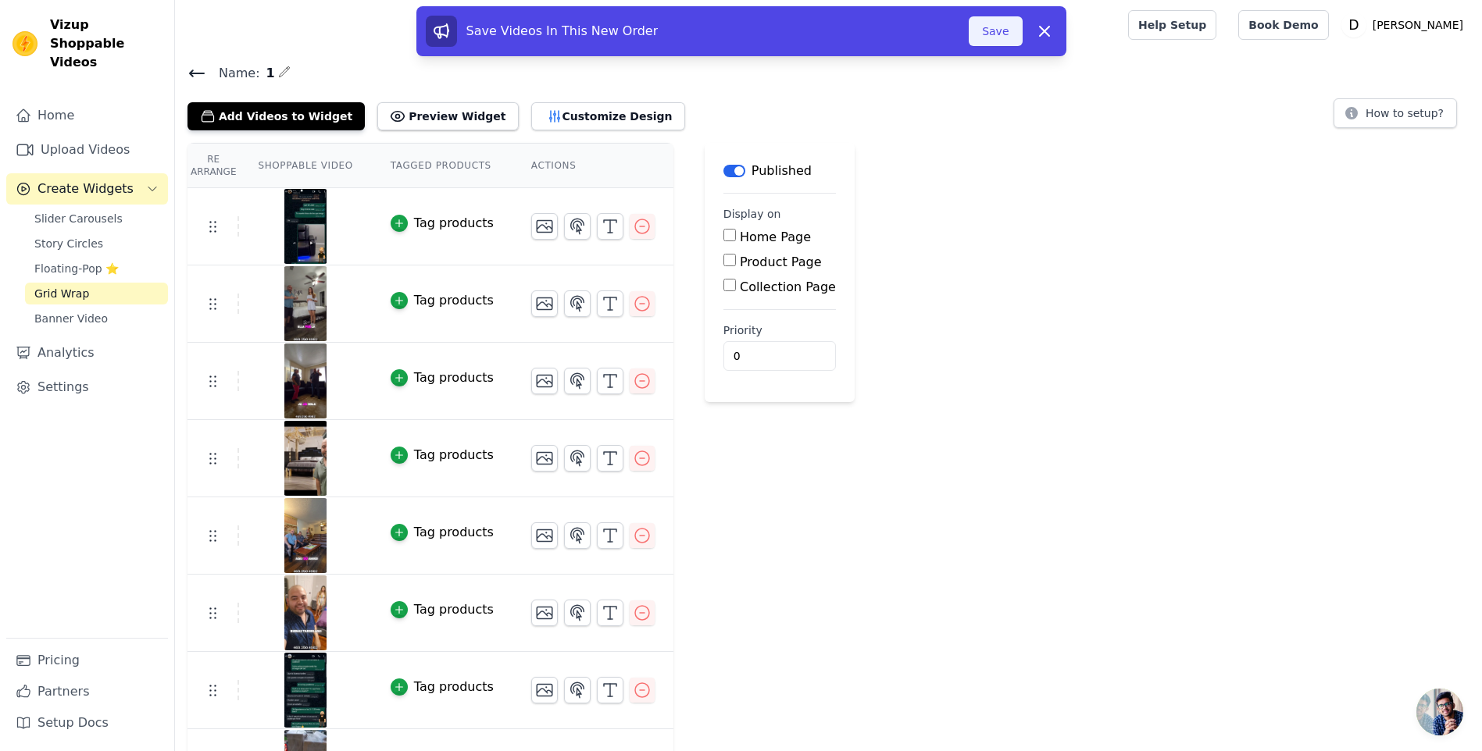
click at [1012, 28] on button "Save" at bounding box center [994, 31] width 53 height 30
click at [1011, 15] on div "Save Videos In This New Order Save Dismiss" at bounding box center [741, 31] width 650 height 50
click at [1004, 28] on button "Save" at bounding box center [994, 31] width 53 height 30
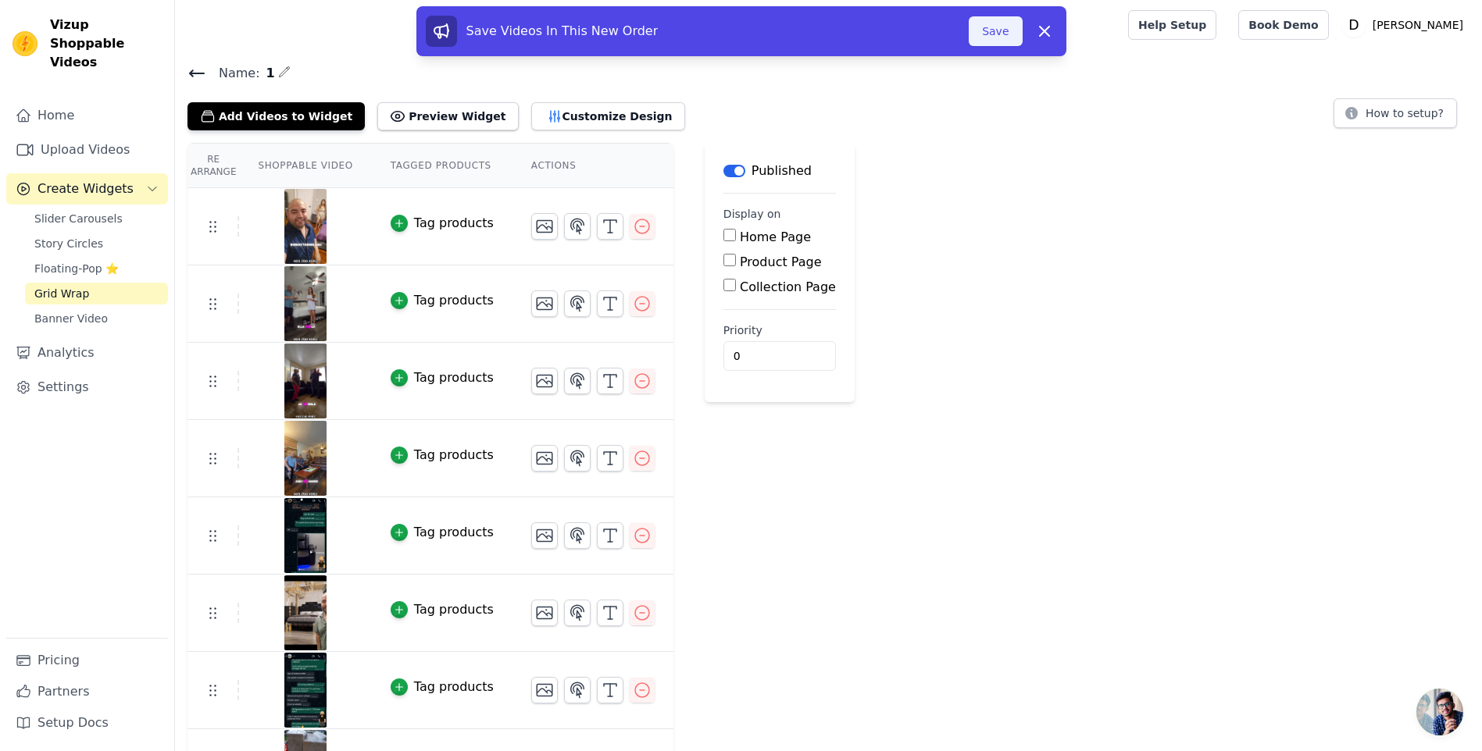
click at [1001, 37] on button "Save" at bounding box center [994, 31] width 53 height 30
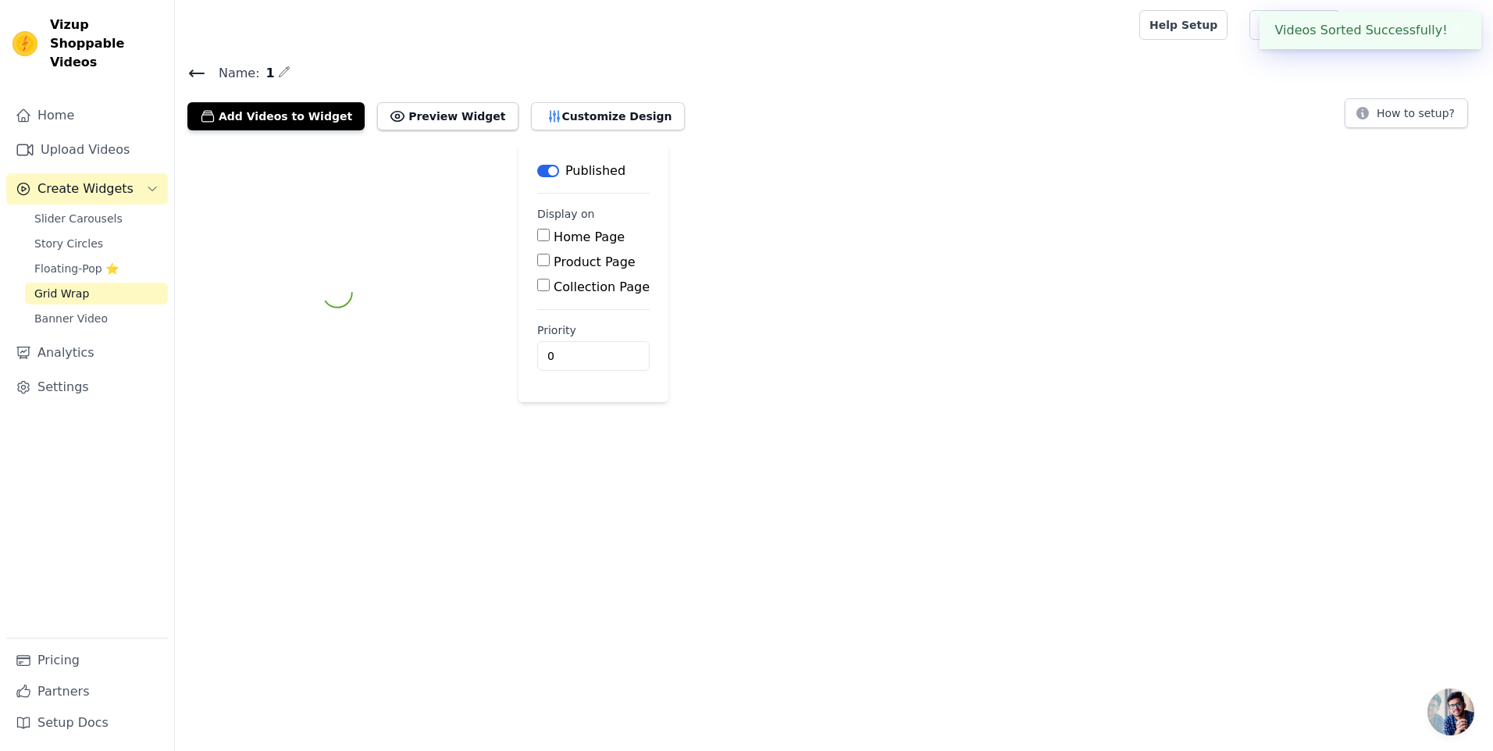
click at [996, 15] on div at bounding box center [653, 25] width 933 height 50
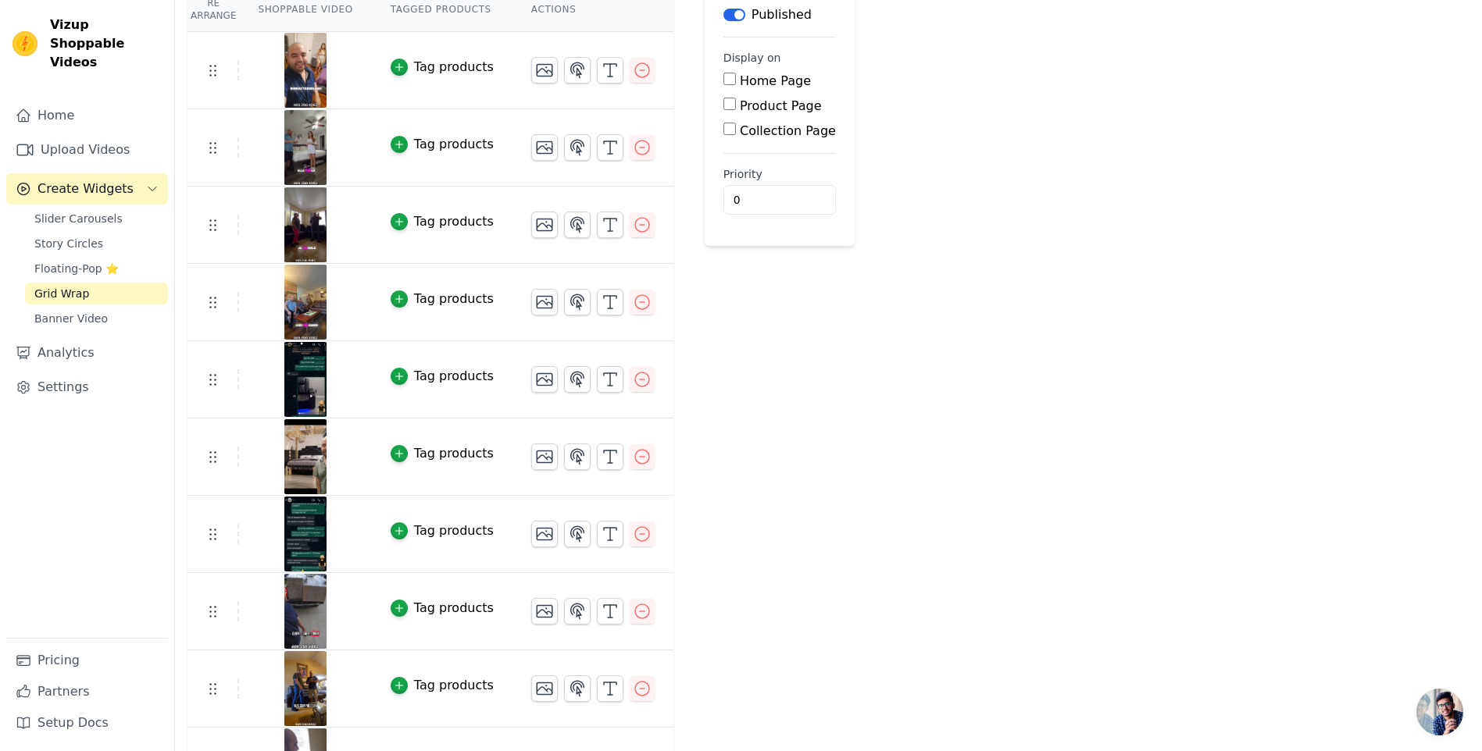
scroll to position [234, 0]
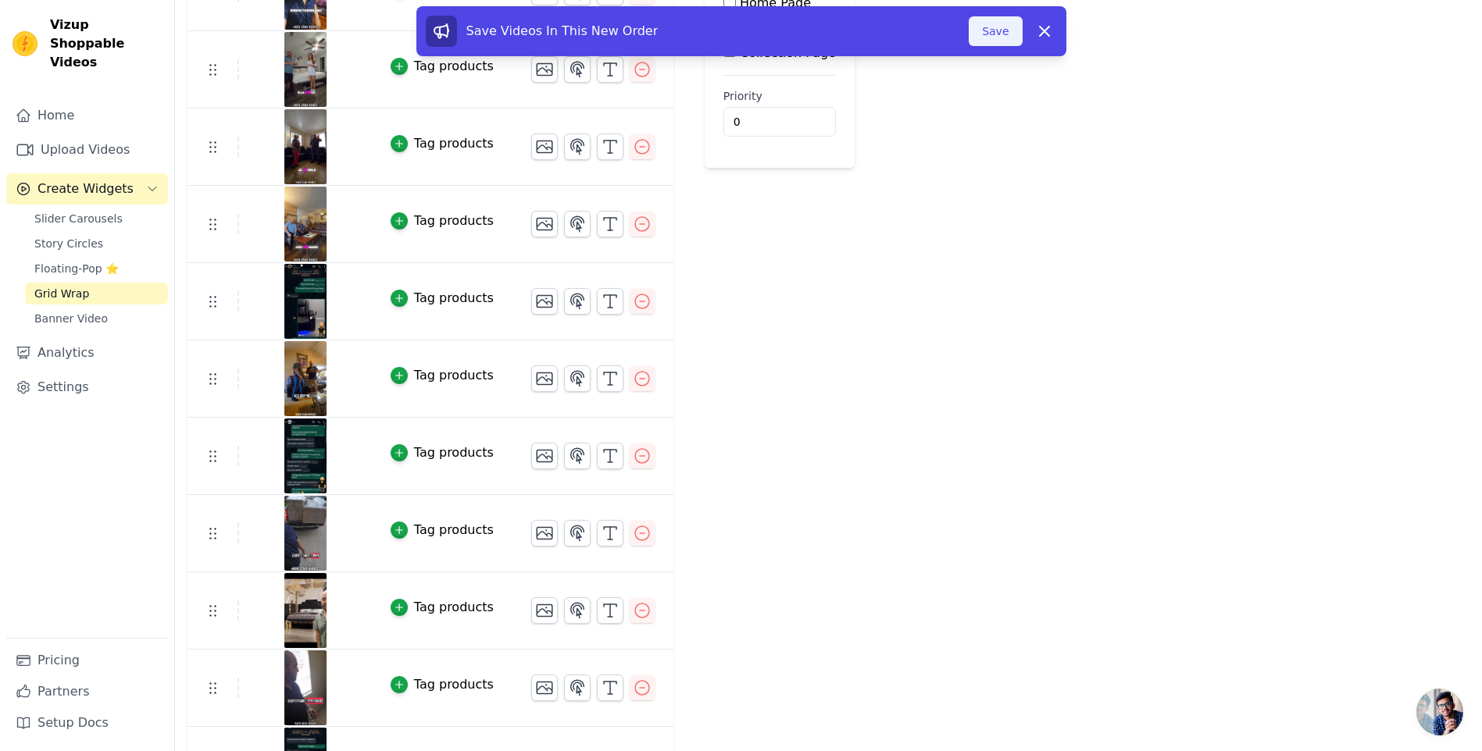
click at [987, 45] on button "Save" at bounding box center [994, 31] width 53 height 30
click at [998, 24] on button "Save" at bounding box center [994, 31] width 53 height 30
